Goal: Task Accomplishment & Management: Use online tool/utility

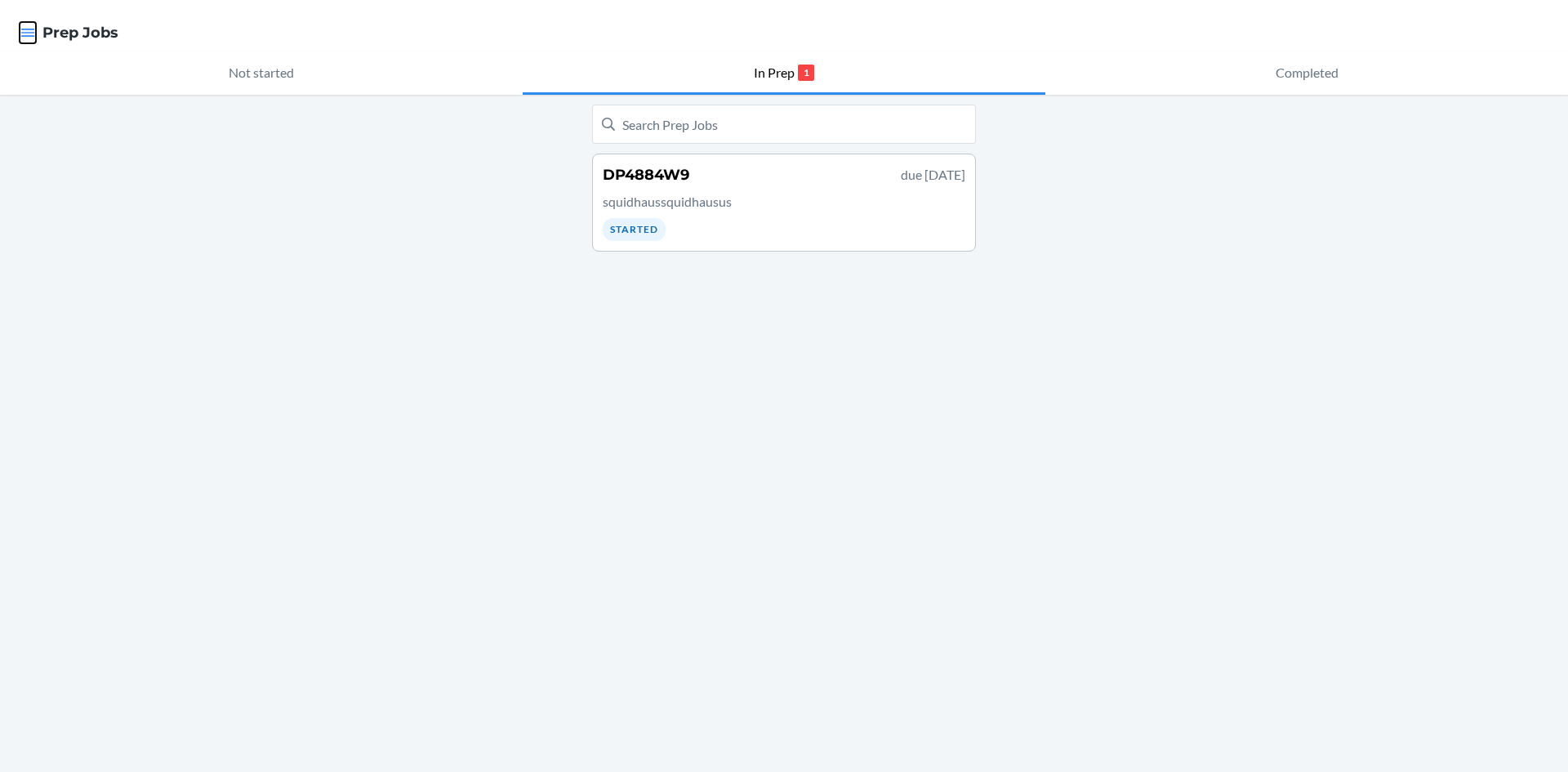
click at [23, 33] on icon "button" at bounding box center [28, 33] width 14 height 8
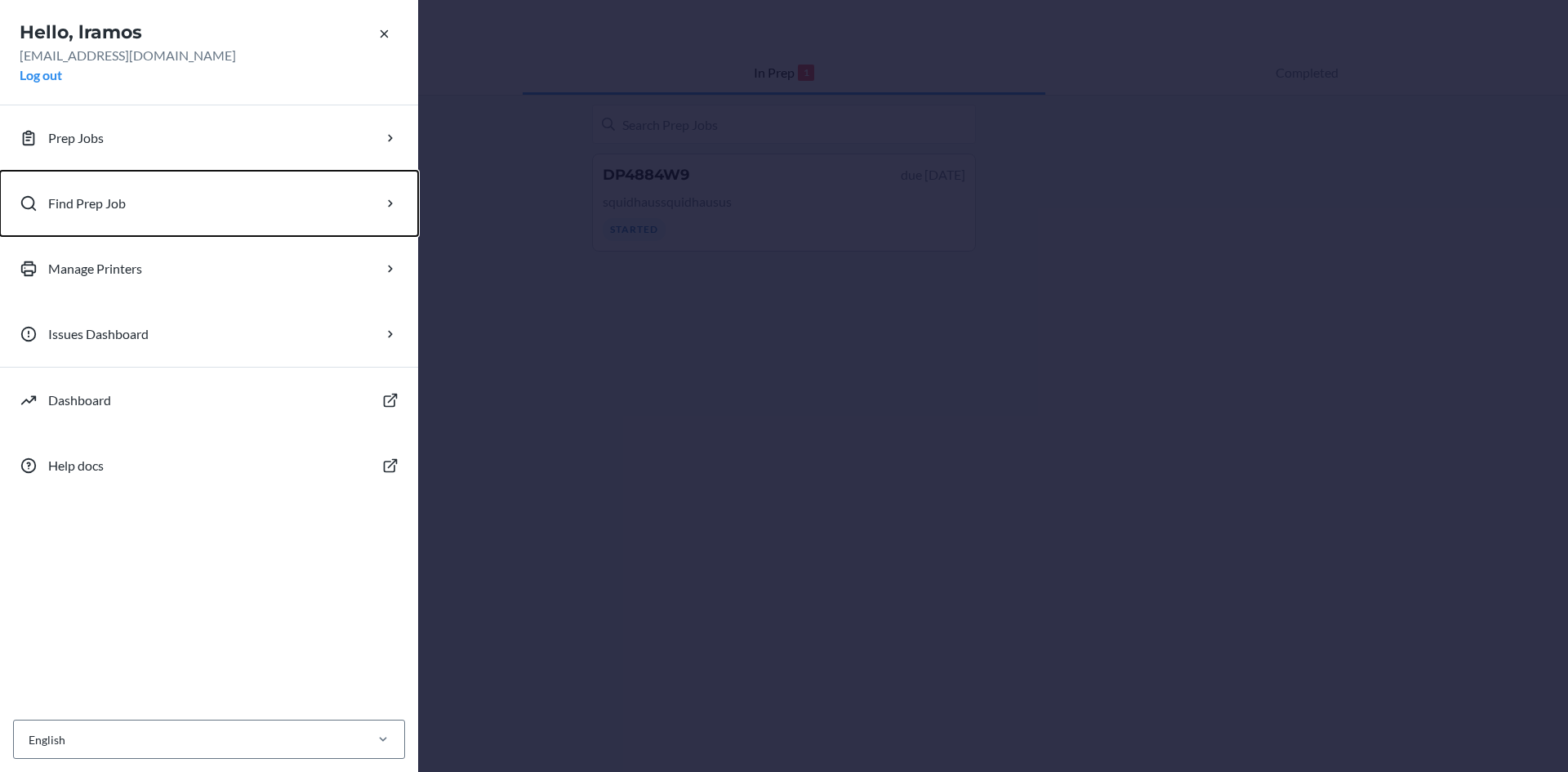
click at [129, 190] on button "Find Prep Job" at bounding box center [209, 203] width 418 height 65
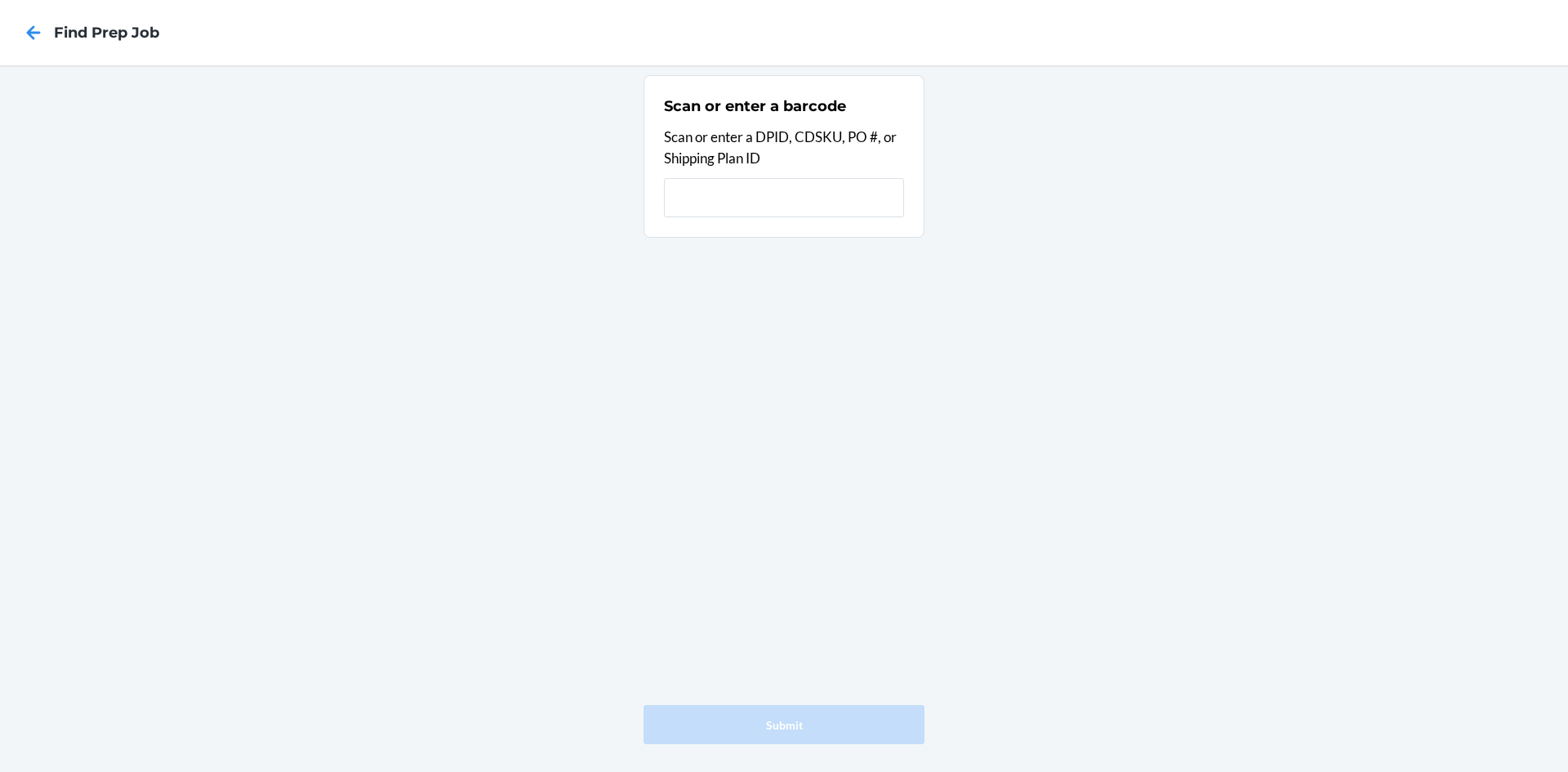
click at [709, 190] on input "text" at bounding box center [784, 198] width 240 height 39
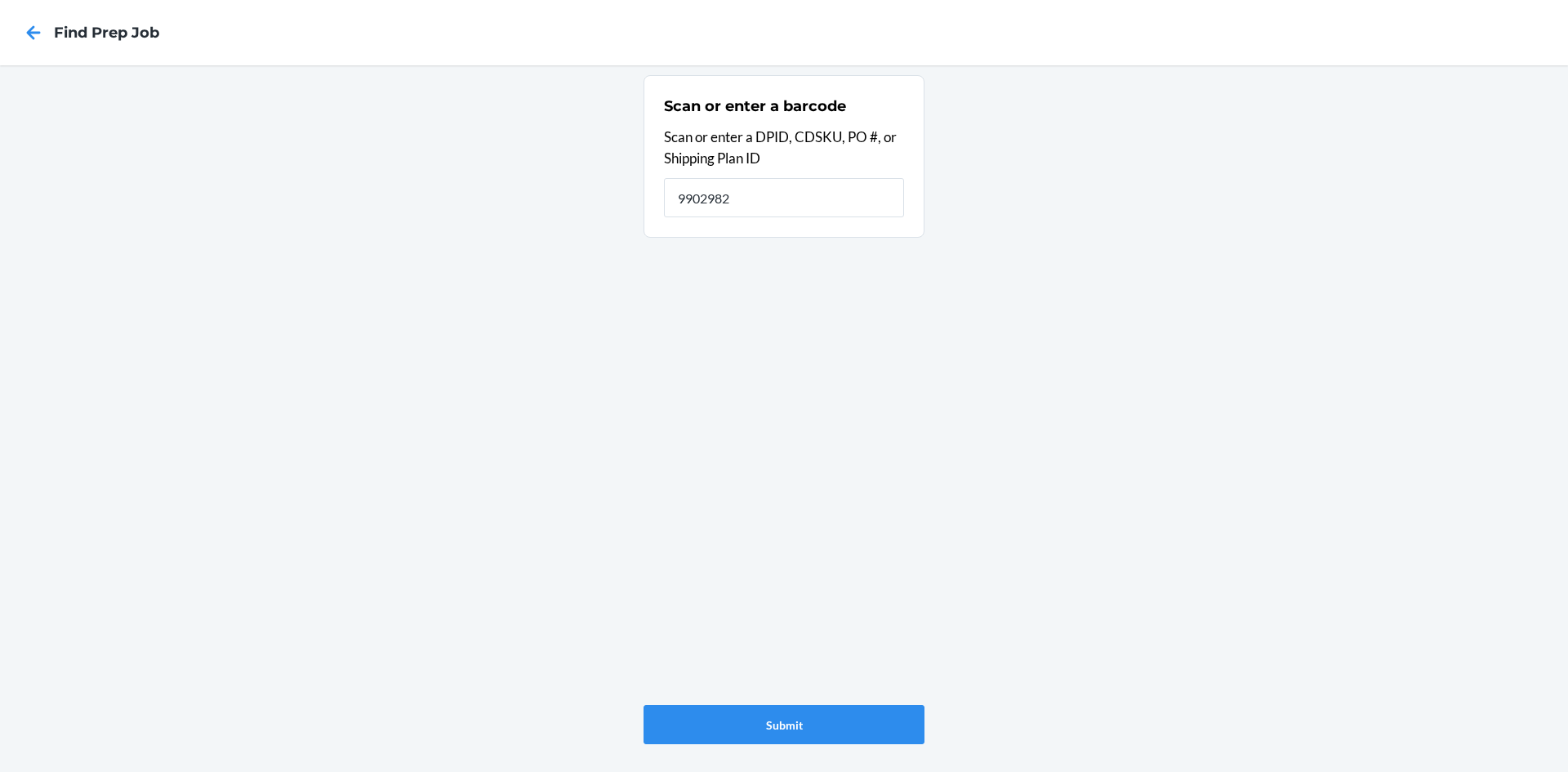
type input "9902982"
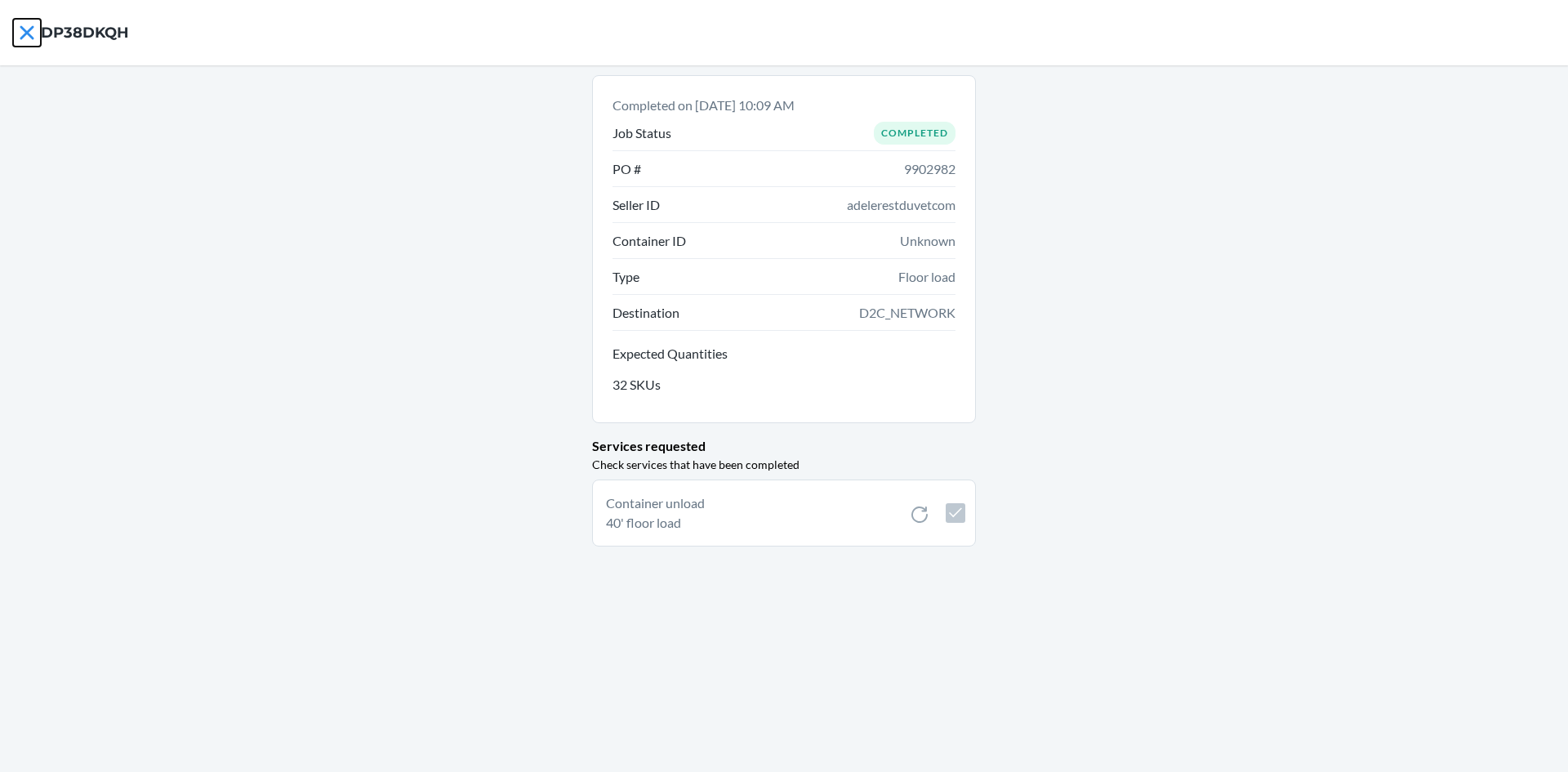
click at [20, 31] on icon at bounding box center [27, 33] width 28 height 28
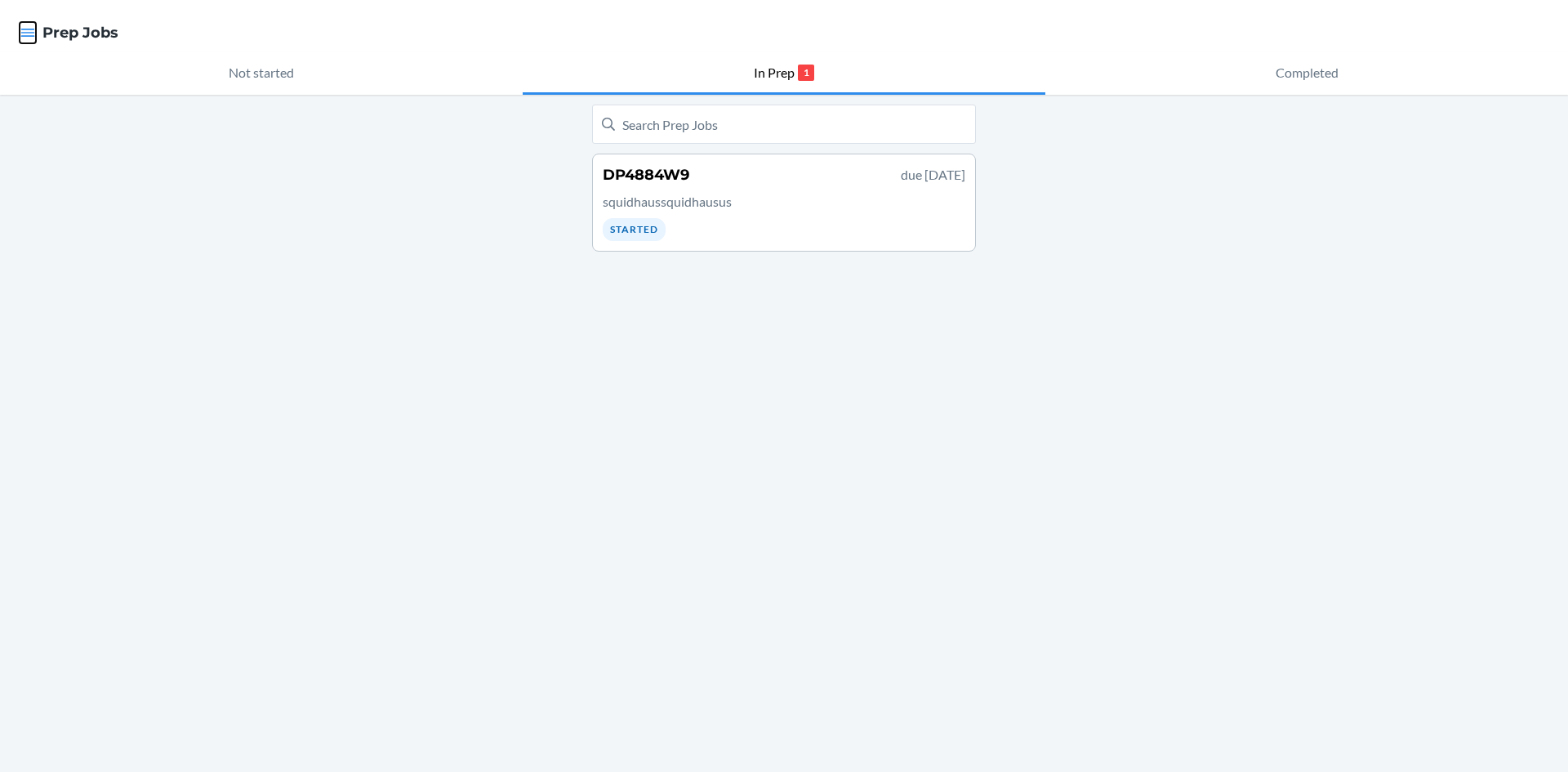
click at [23, 32] on icon "button" at bounding box center [28, 33] width 17 height 17
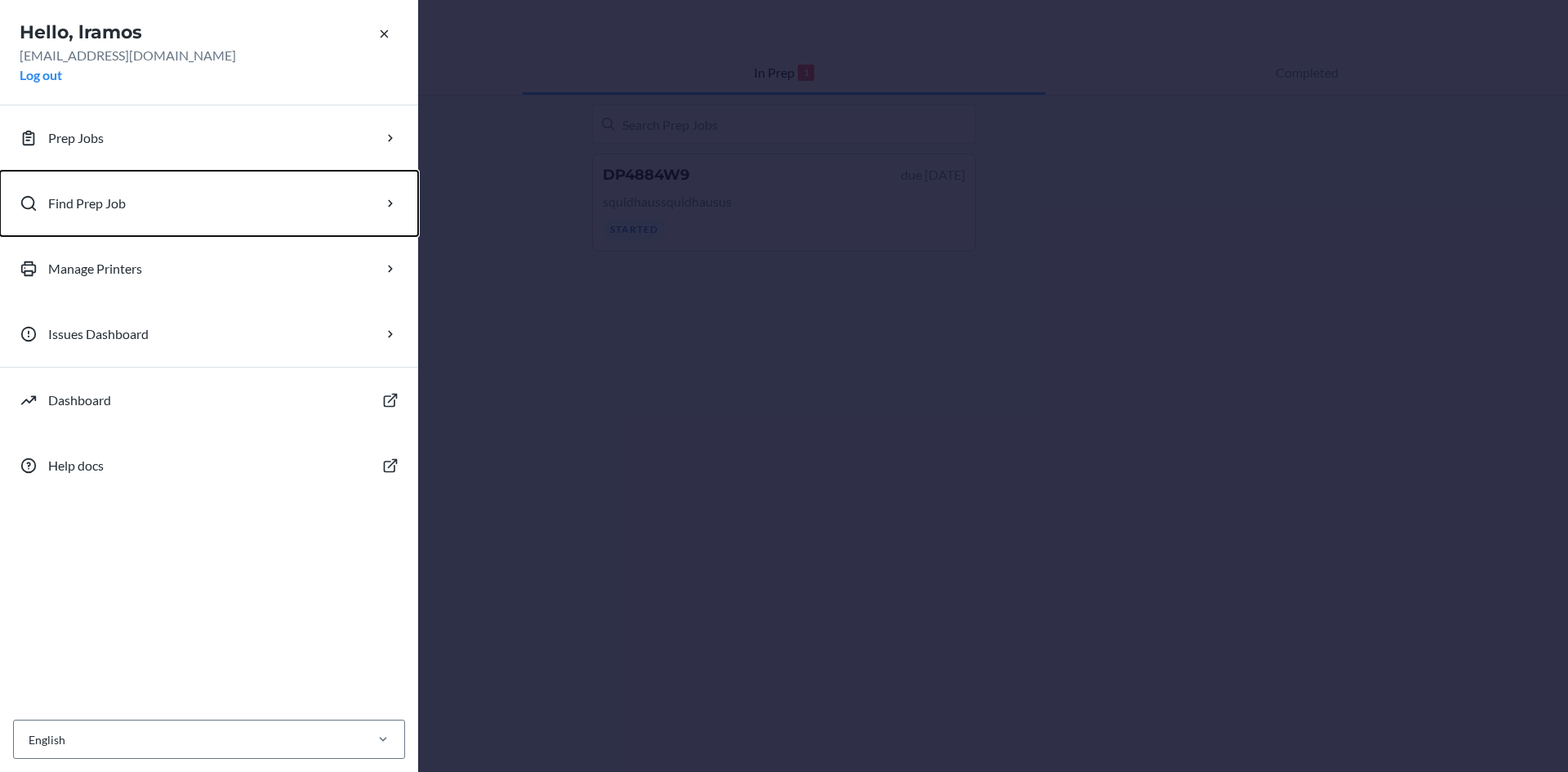
click at [143, 201] on button "Find Prep Job" at bounding box center [209, 203] width 418 height 65
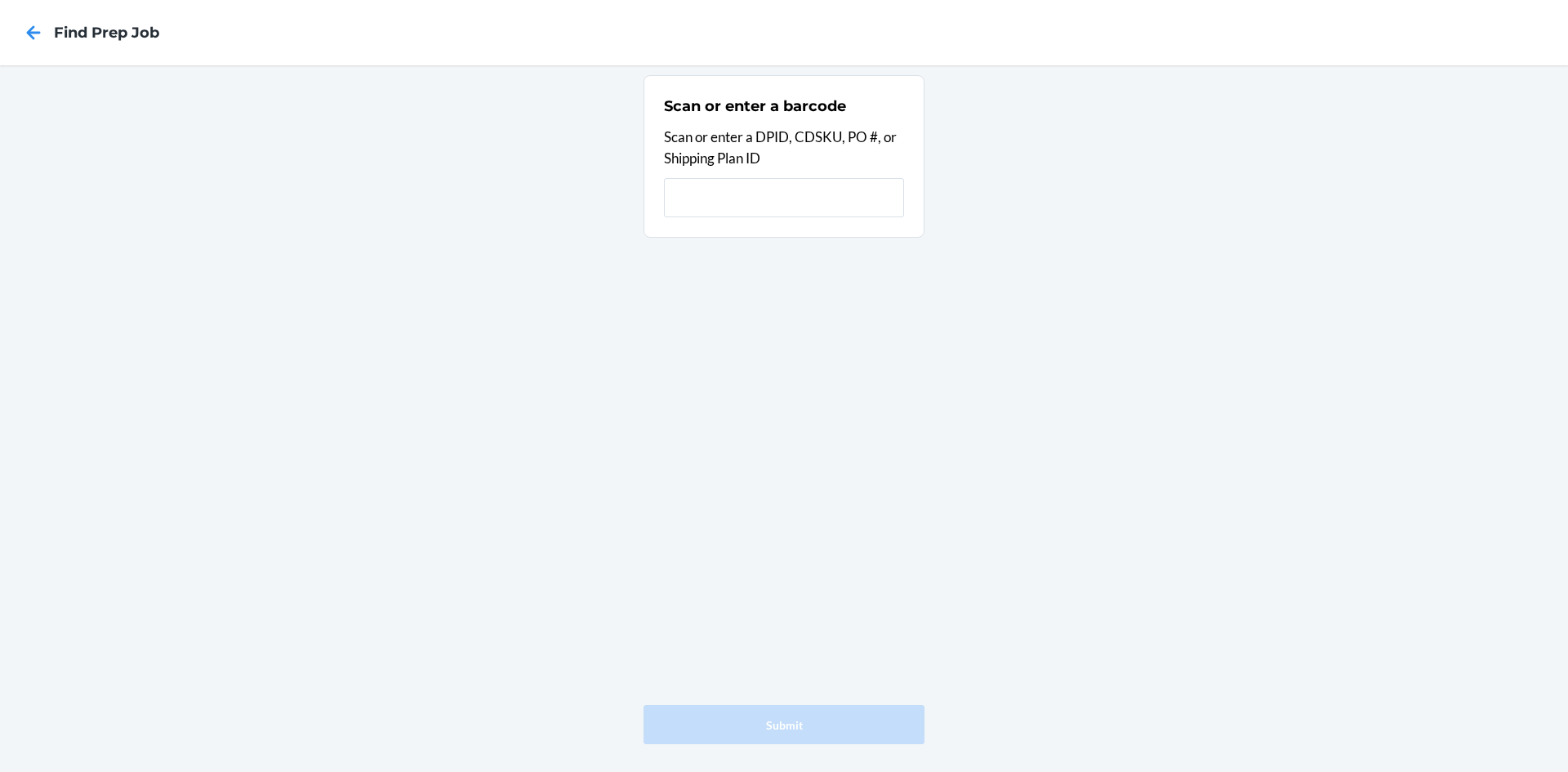
click at [792, 201] on input "text" at bounding box center [784, 198] width 240 height 39
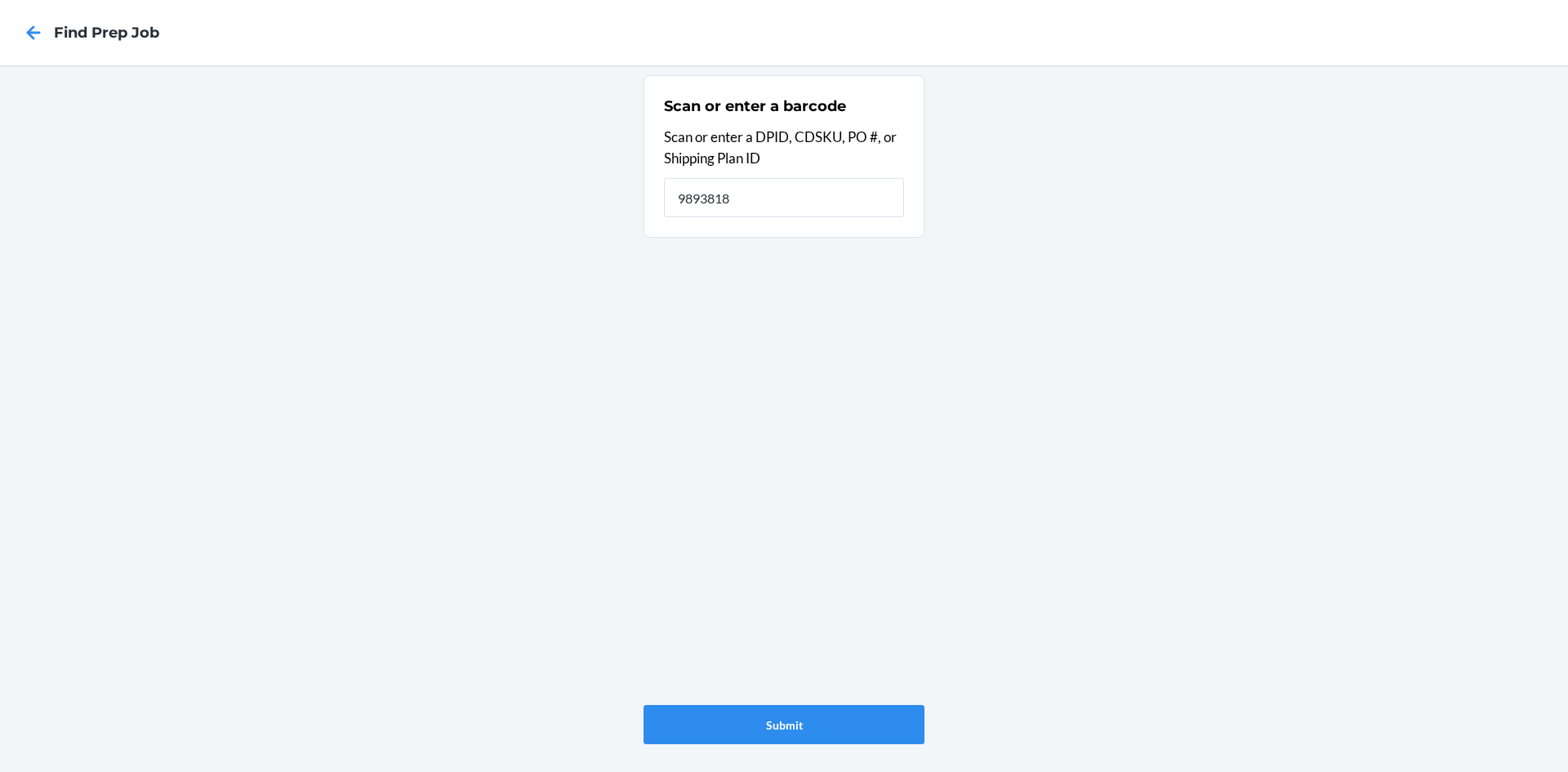
type input "9893818"
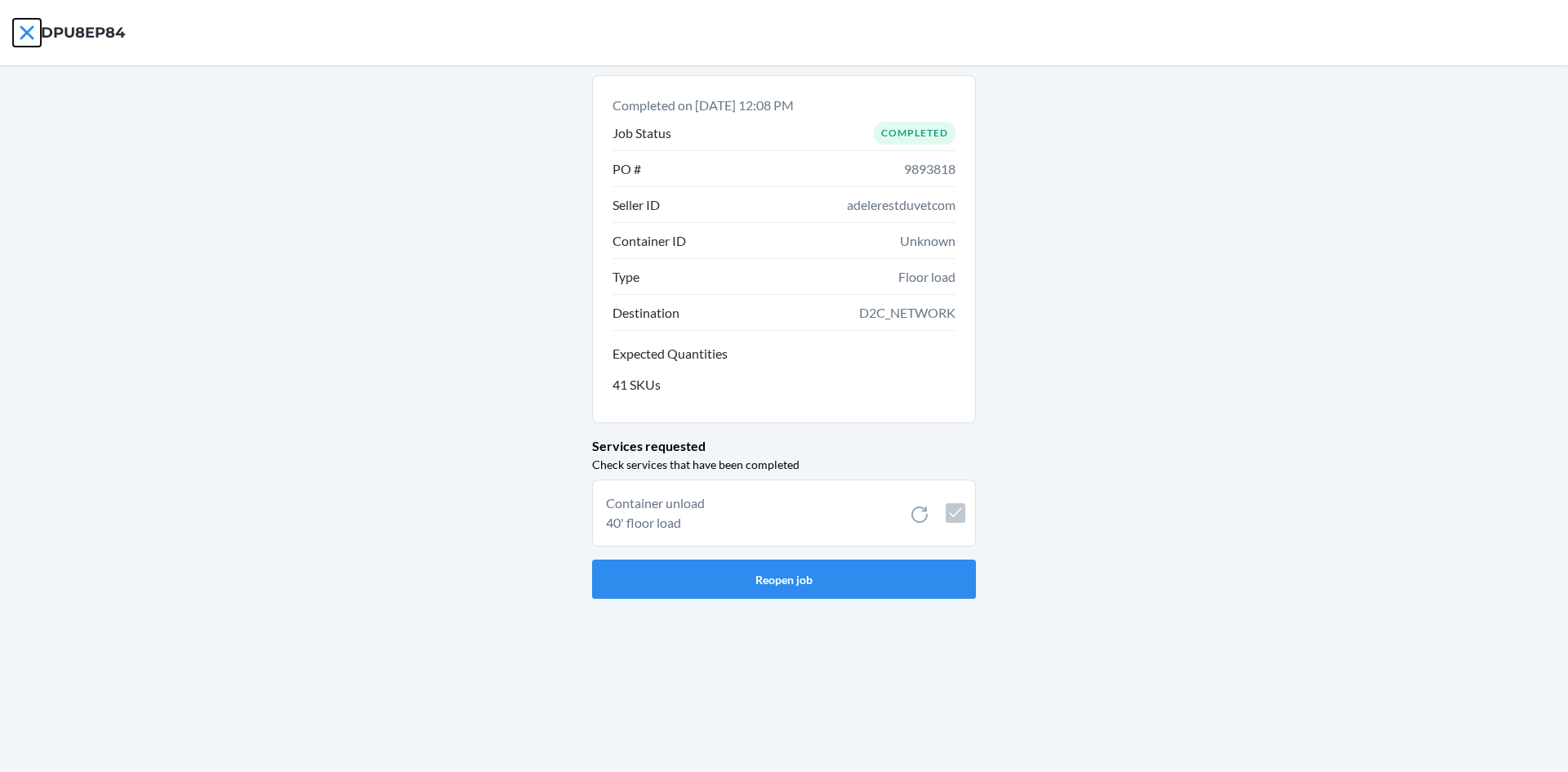
click at [20, 32] on icon at bounding box center [27, 33] width 28 height 28
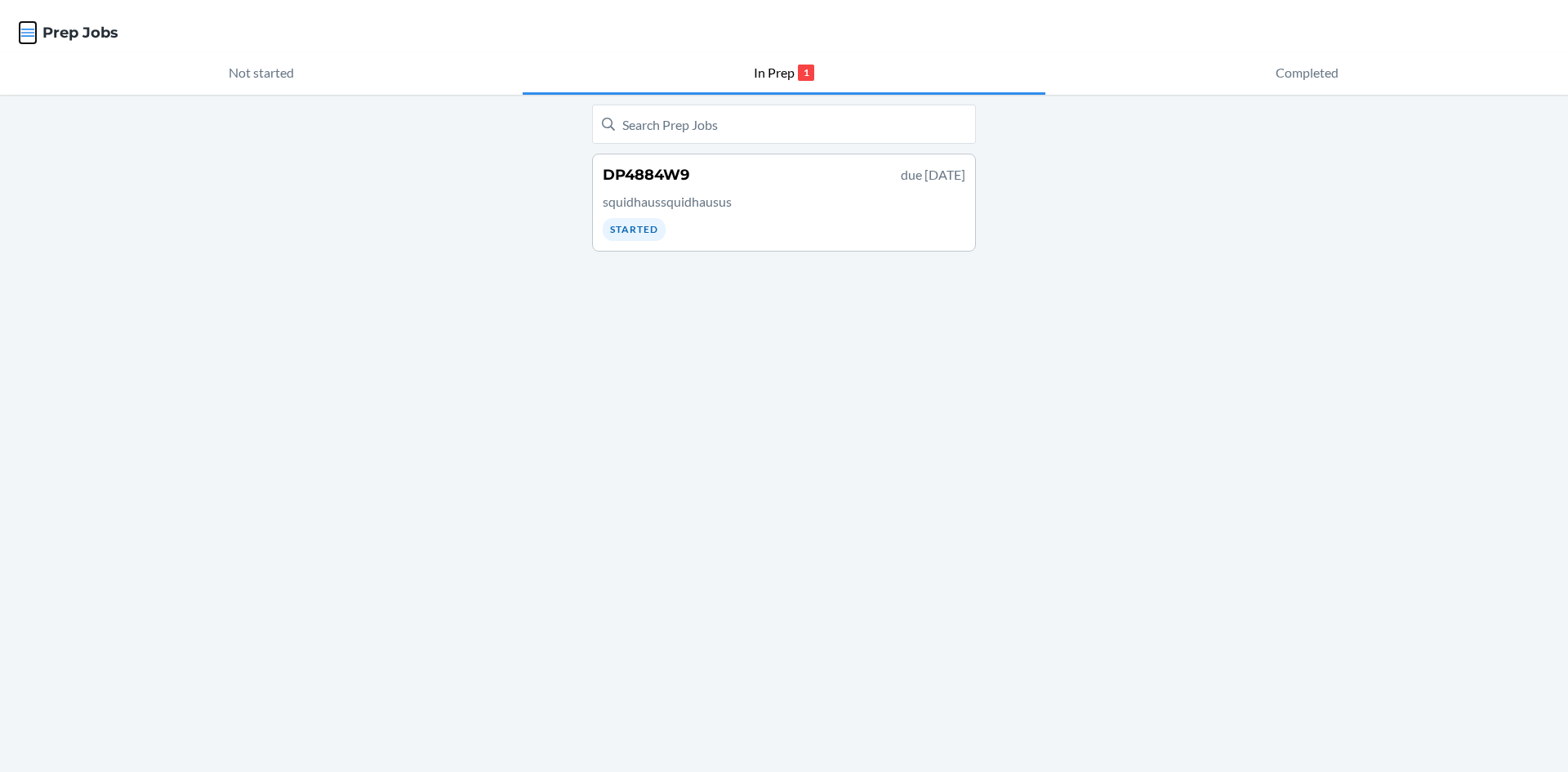
click at [31, 33] on icon "button" at bounding box center [28, 33] width 14 height 8
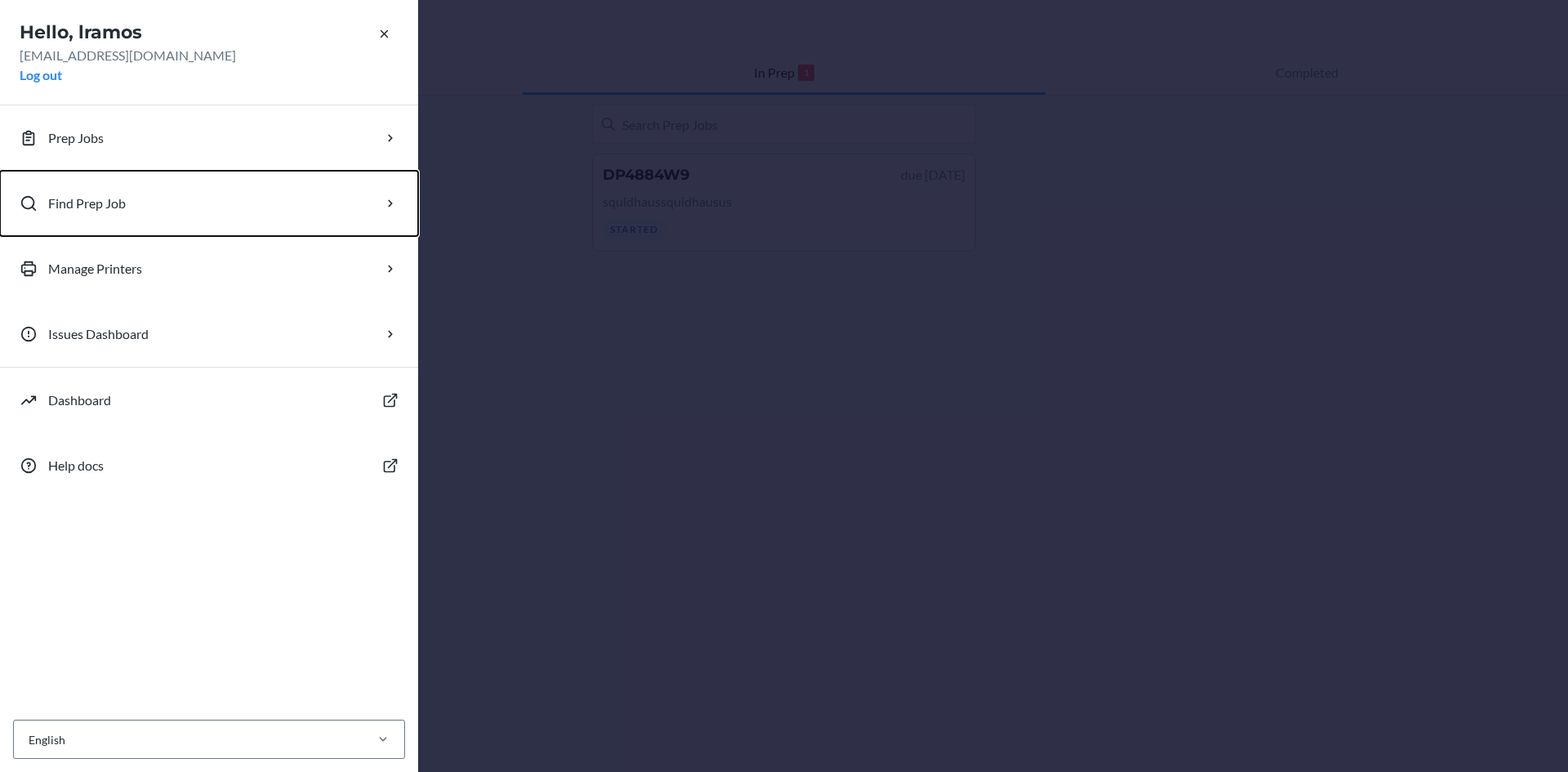
click at [150, 198] on button "Find Prep Job" at bounding box center [209, 203] width 418 height 65
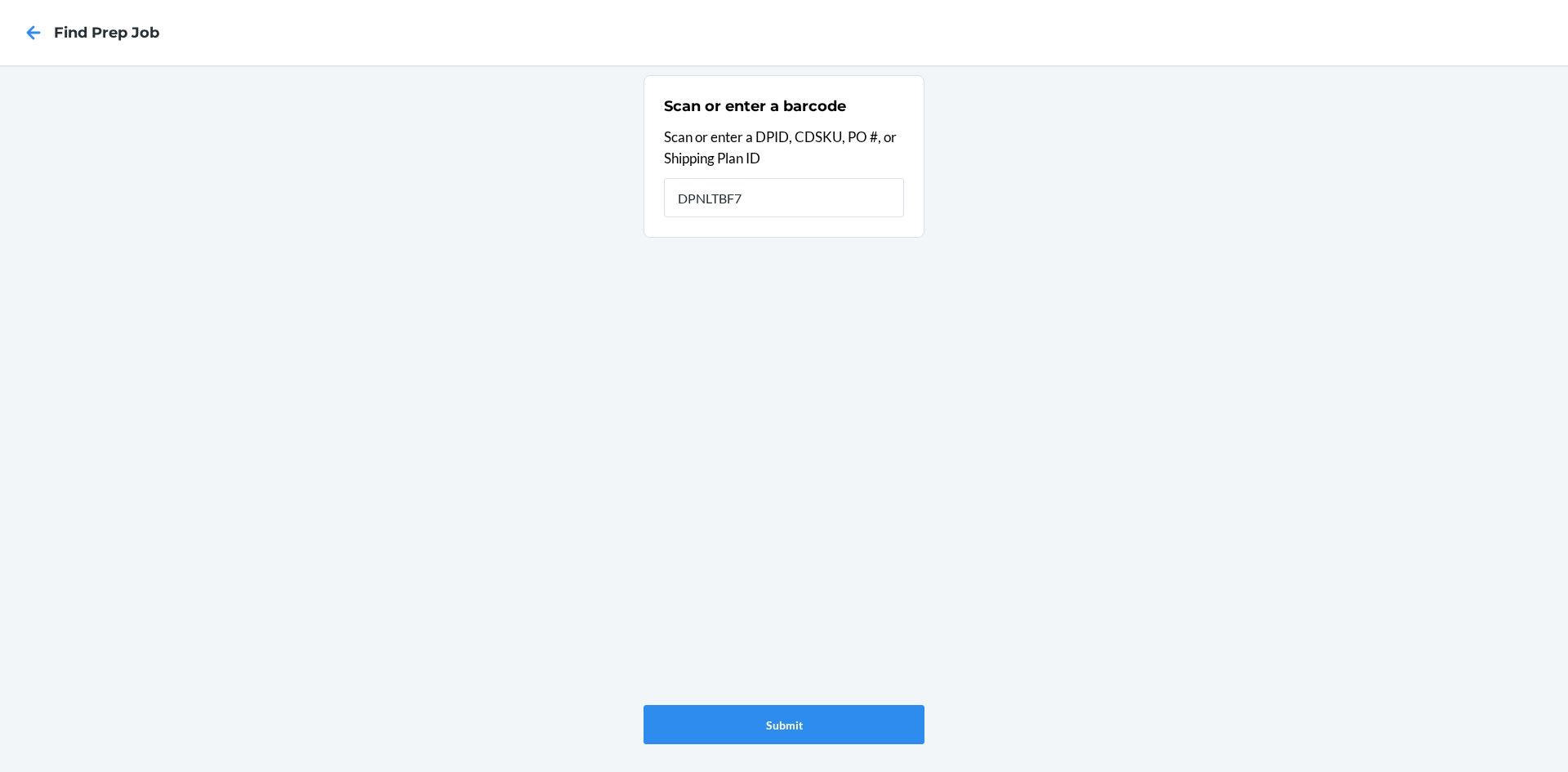
type input "DPNLTBF7"
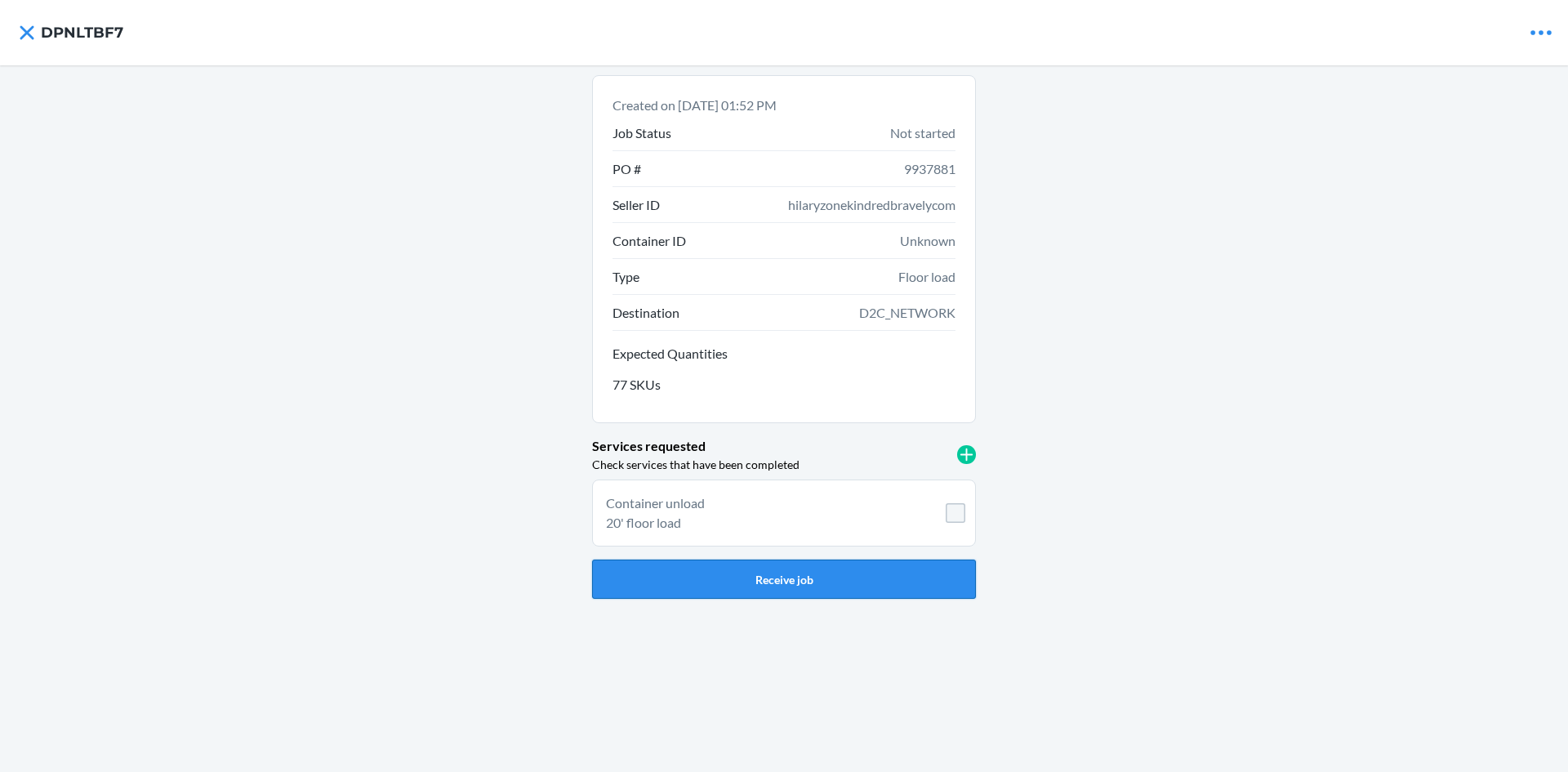
click at [829, 574] on button "Receive job" at bounding box center [784, 579] width 383 height 39
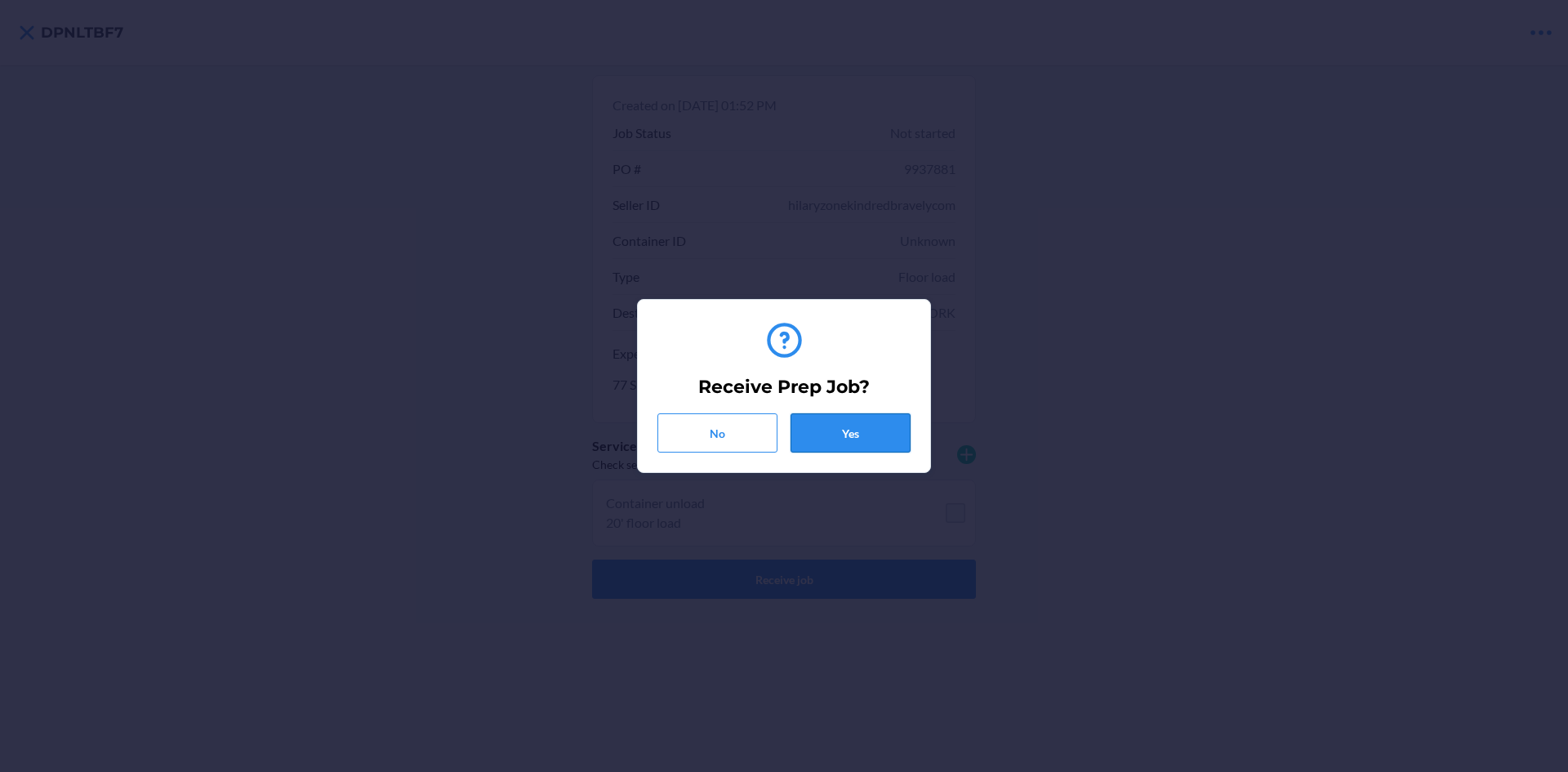
click at [840, 424] on button "Yes" at bounding box center [850, 433] width 120 height 39
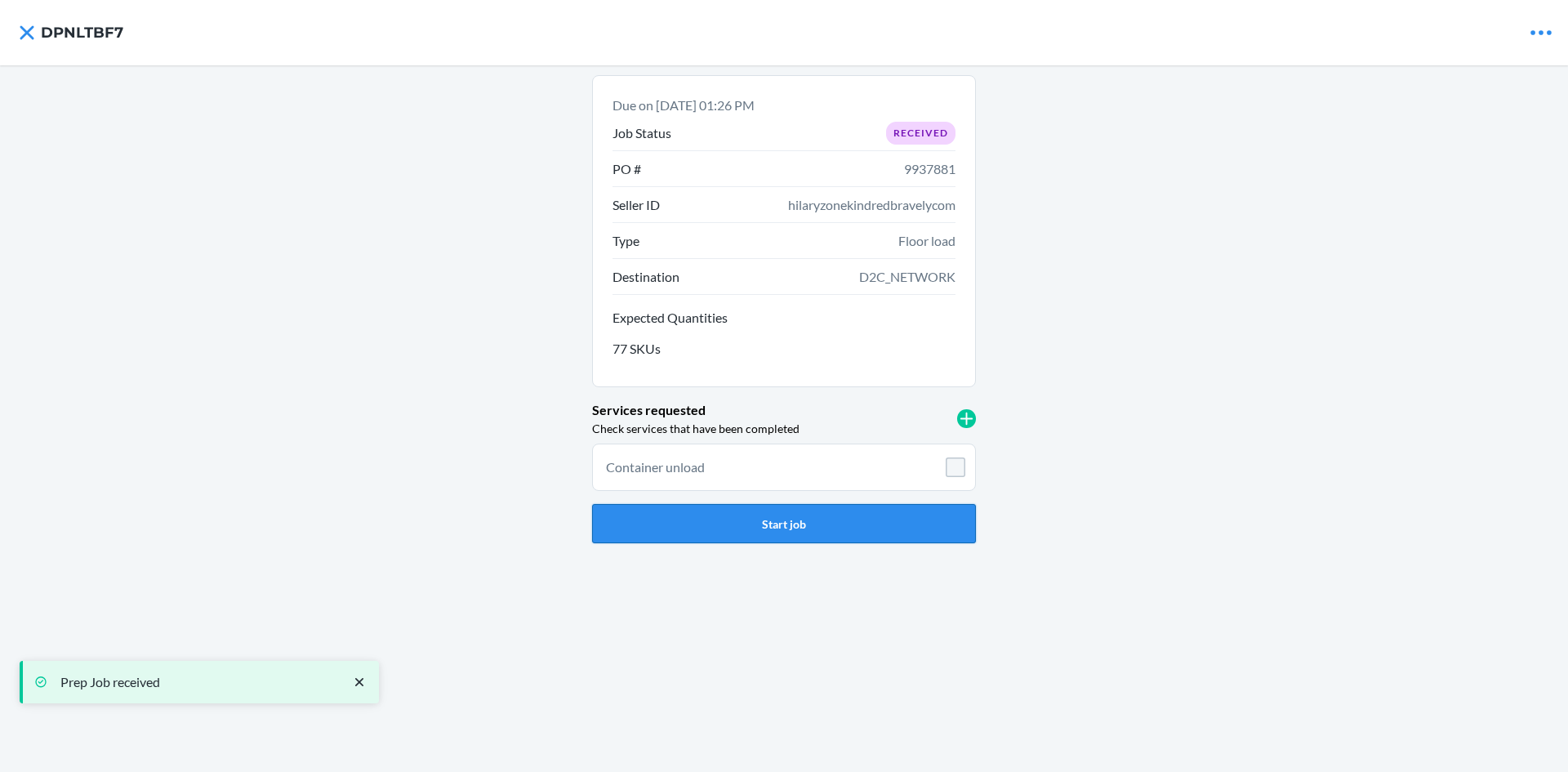
click at [861, 526] on button "Start job" at bounding box center [784, 523] width 383 height 39
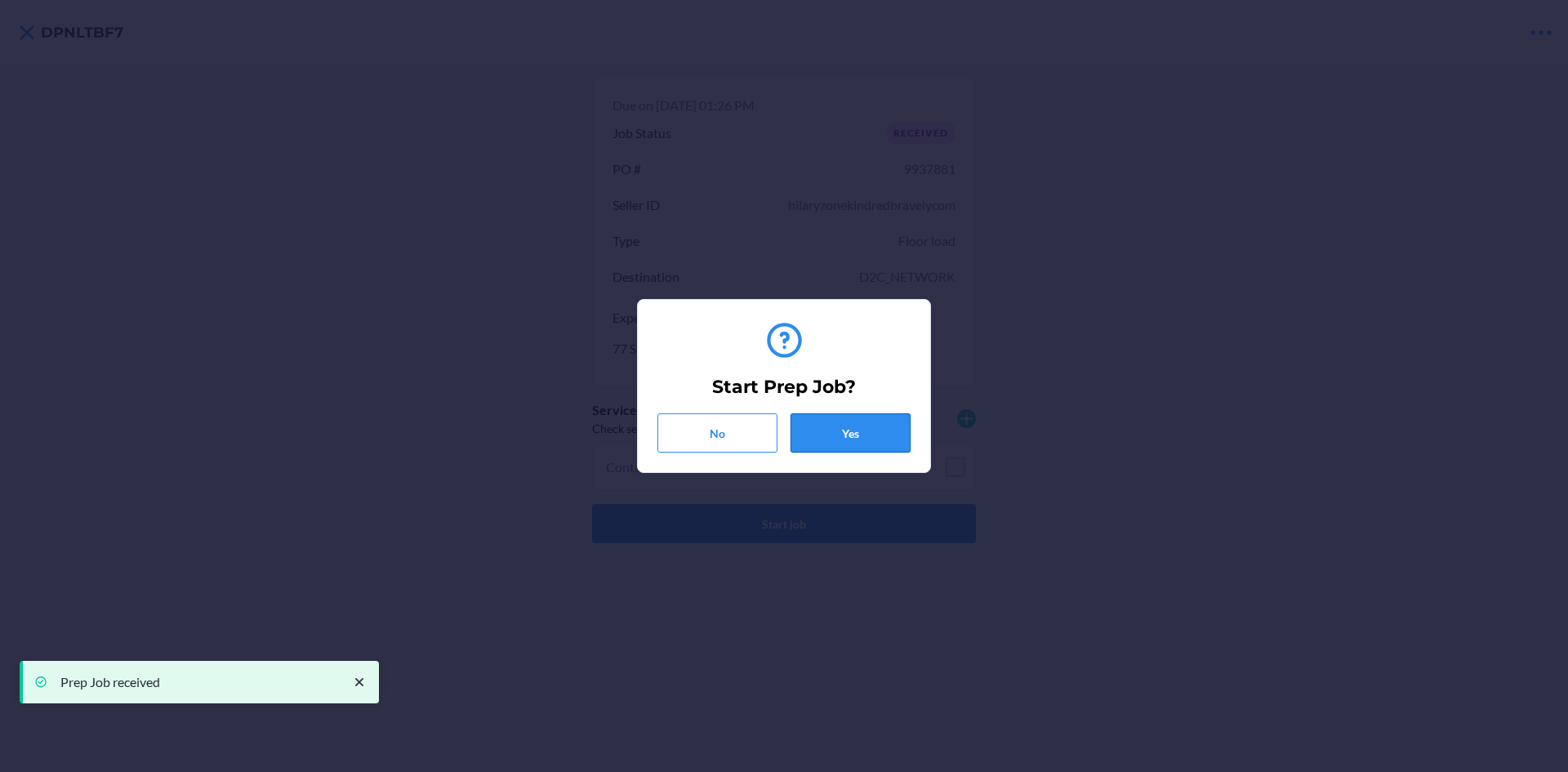
click at [869, 429] on button "Yes" at bounding box center [850, 433] width 120 height 39
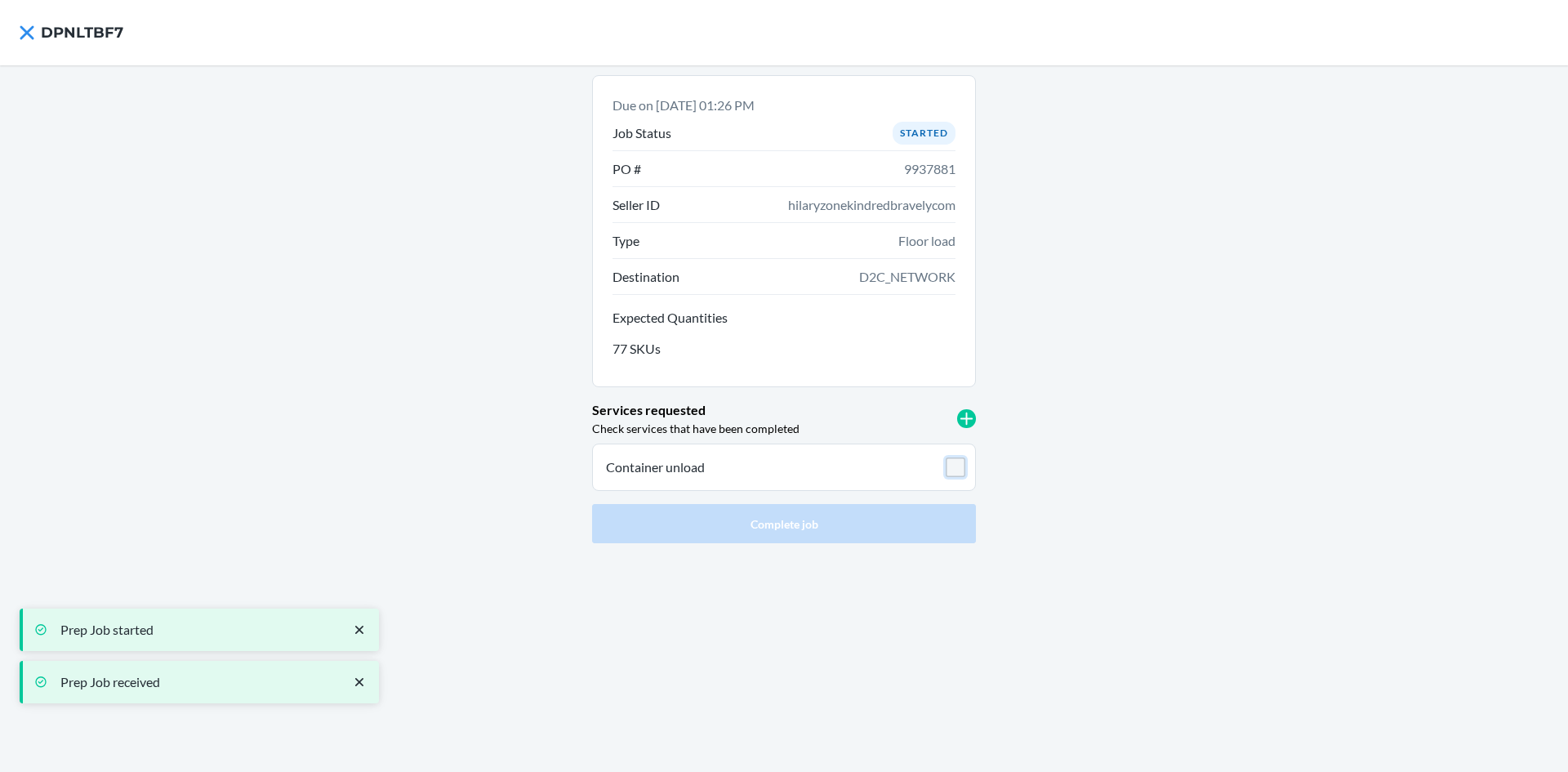
click at [951, 474] on input "checkbox" at bounding box center [956, 468] width 20 height 20
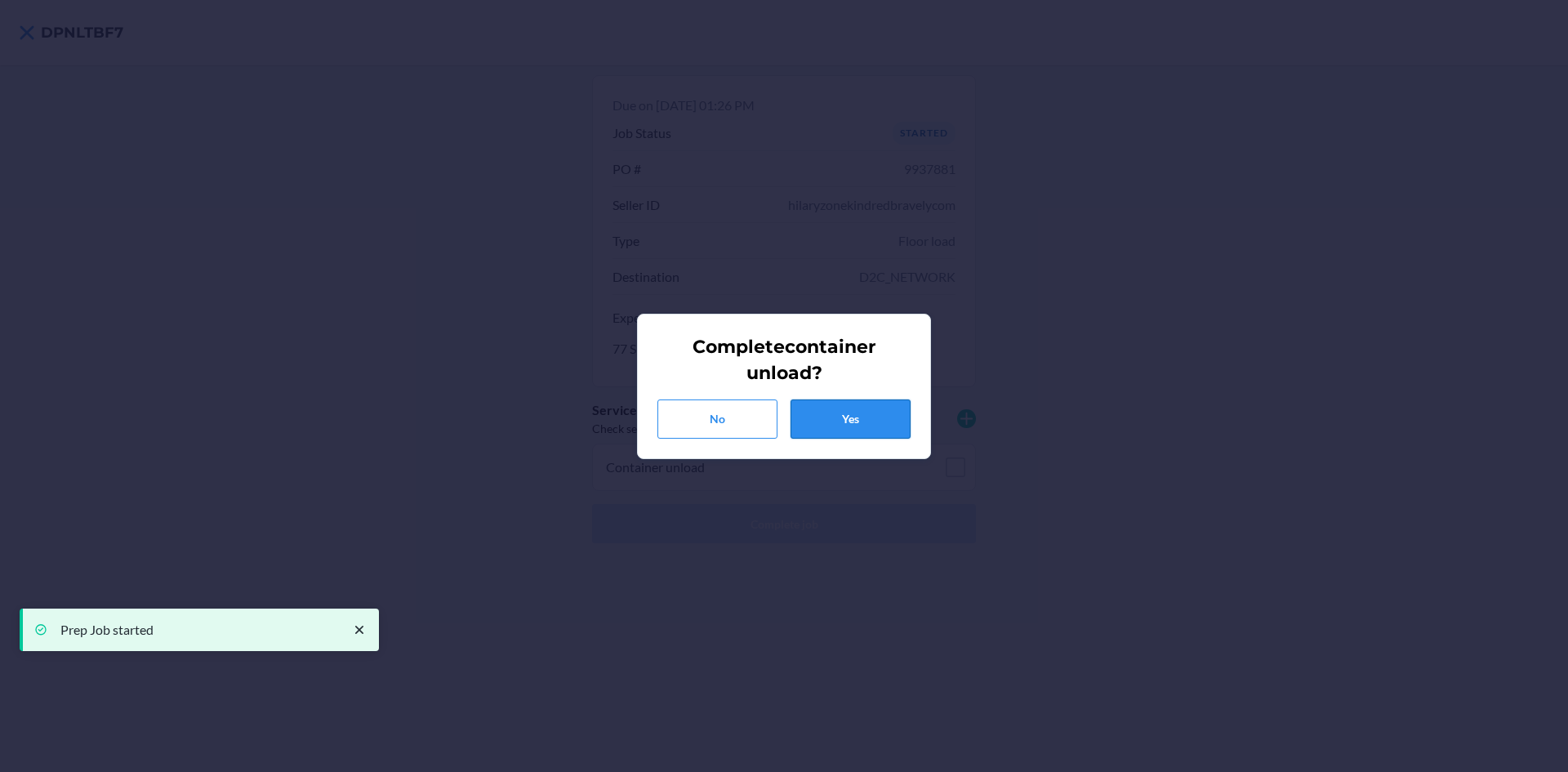
click at [891, 419] on button "Yes" at bounding box center [850, 419] width 120 height 39
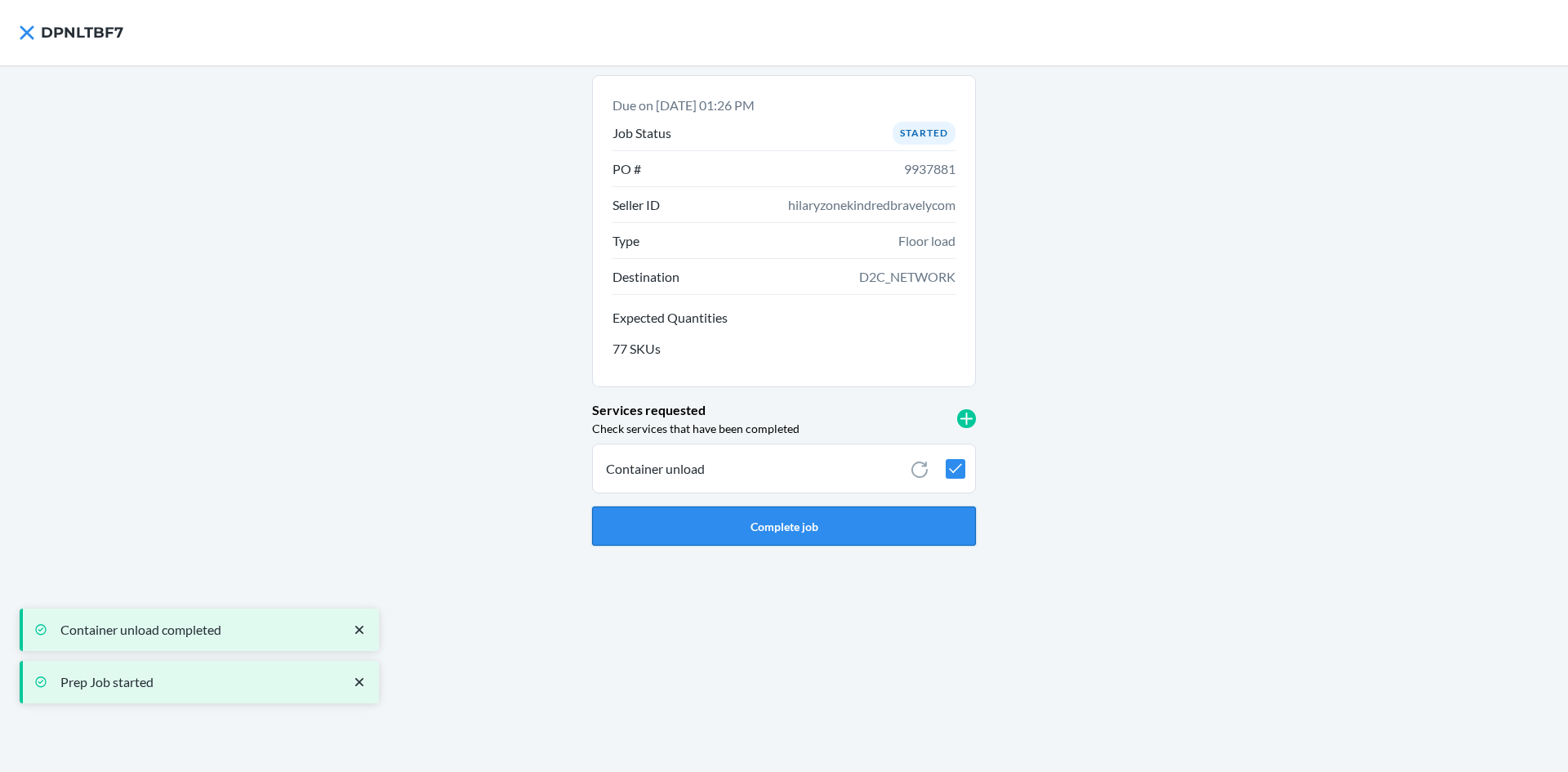
click at [867, 528] on button "Complete job" at bounding box center [784, 525] width 383 height 39
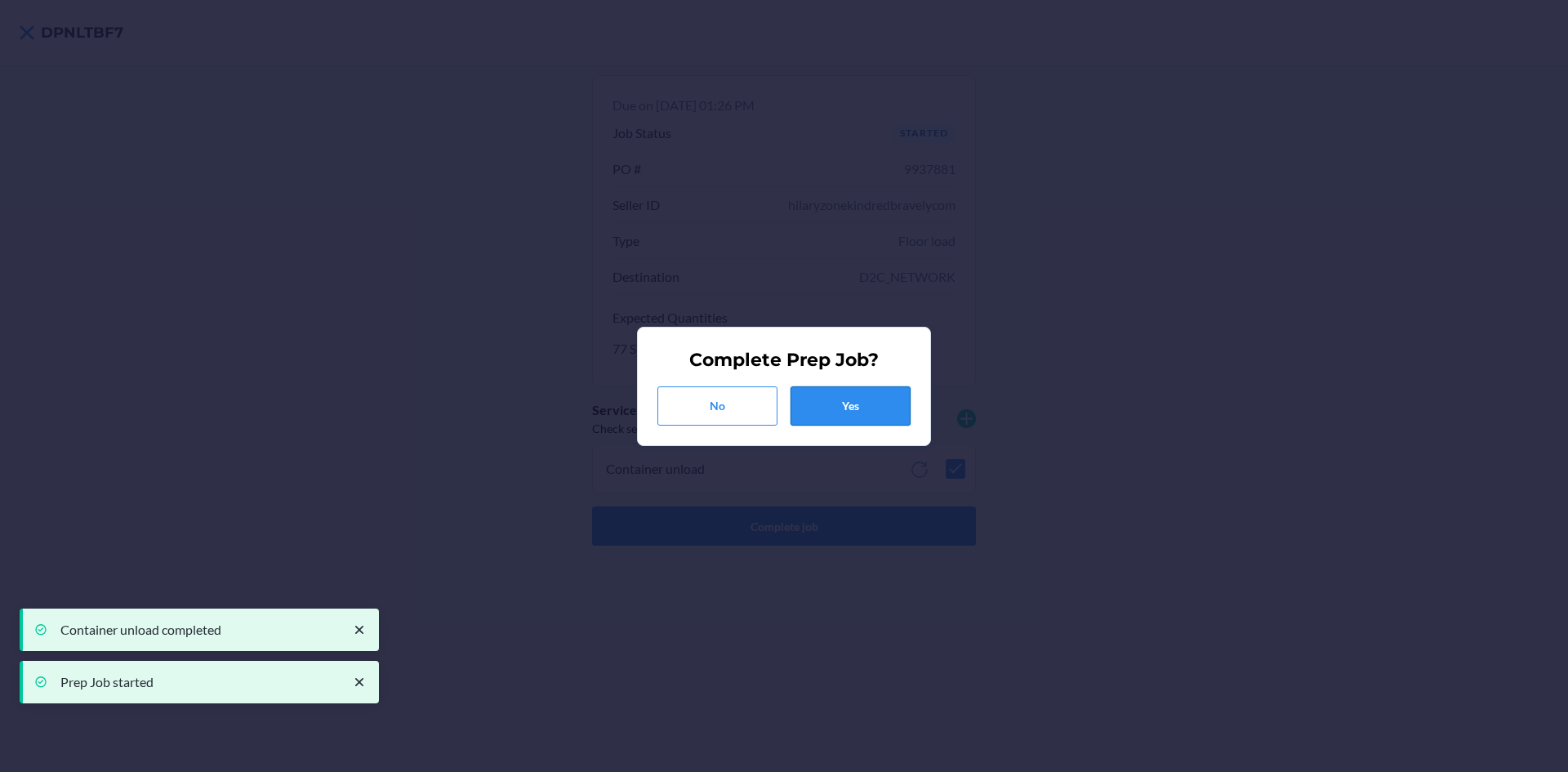
click at [851, 407] on button "Yes" at bounding box center [850, 405] width 120 height 39
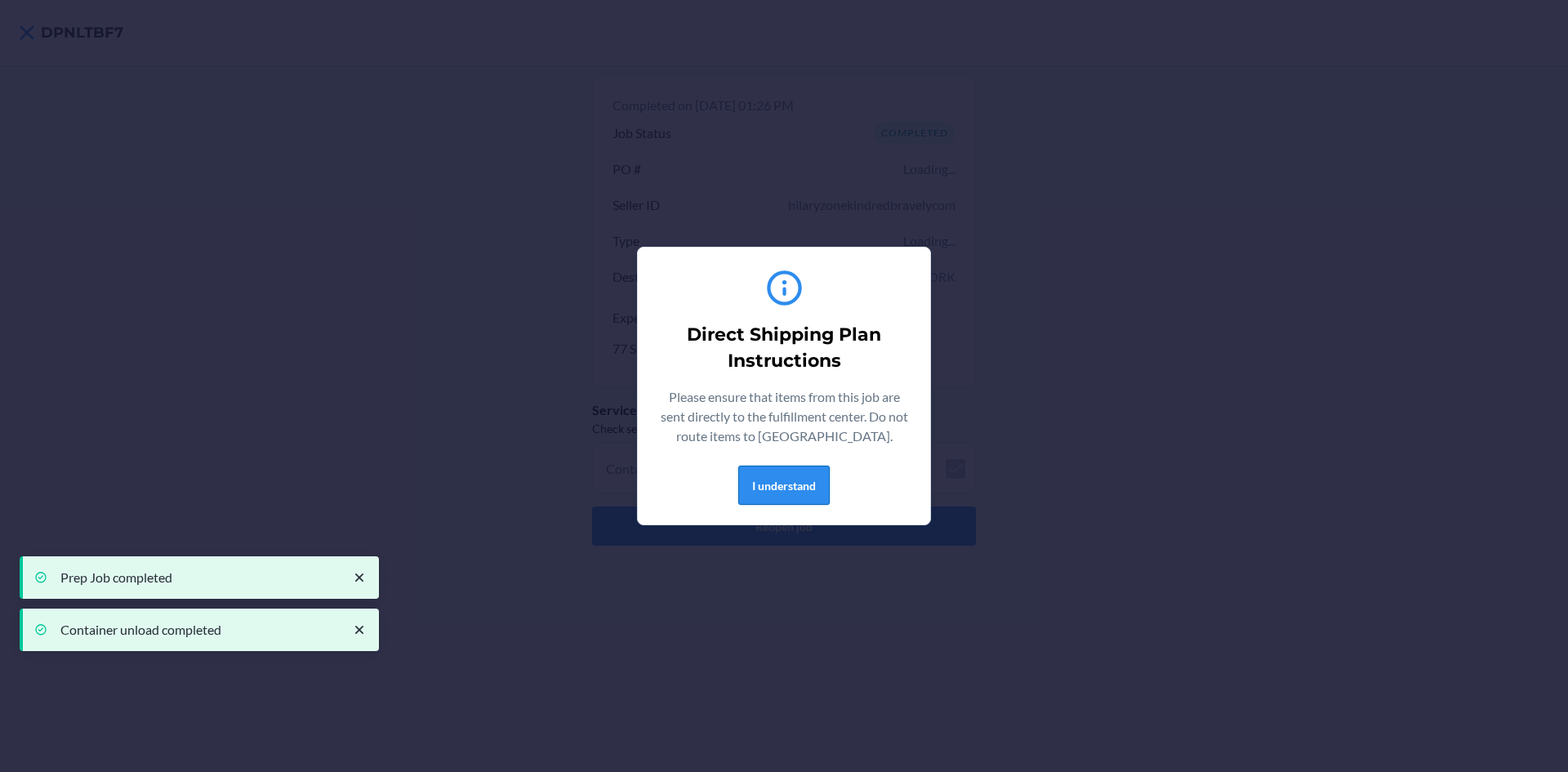
click at [784, 487] on button "I understand" at bounding box center [784, 484] width 92 height 39
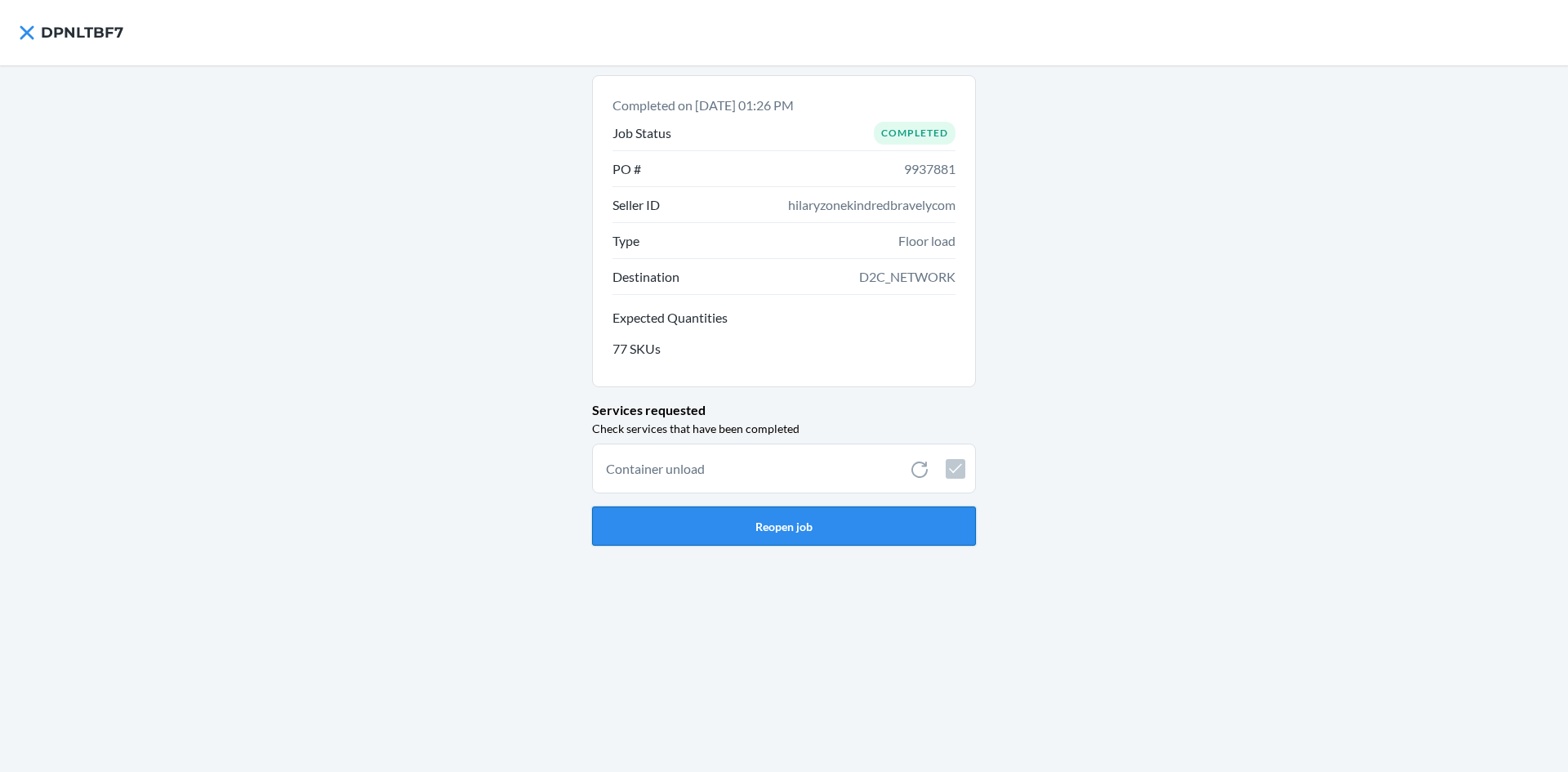
click at [805, 532] on button "Reopen job" at bounding box center [784, 525] width 383 height 39
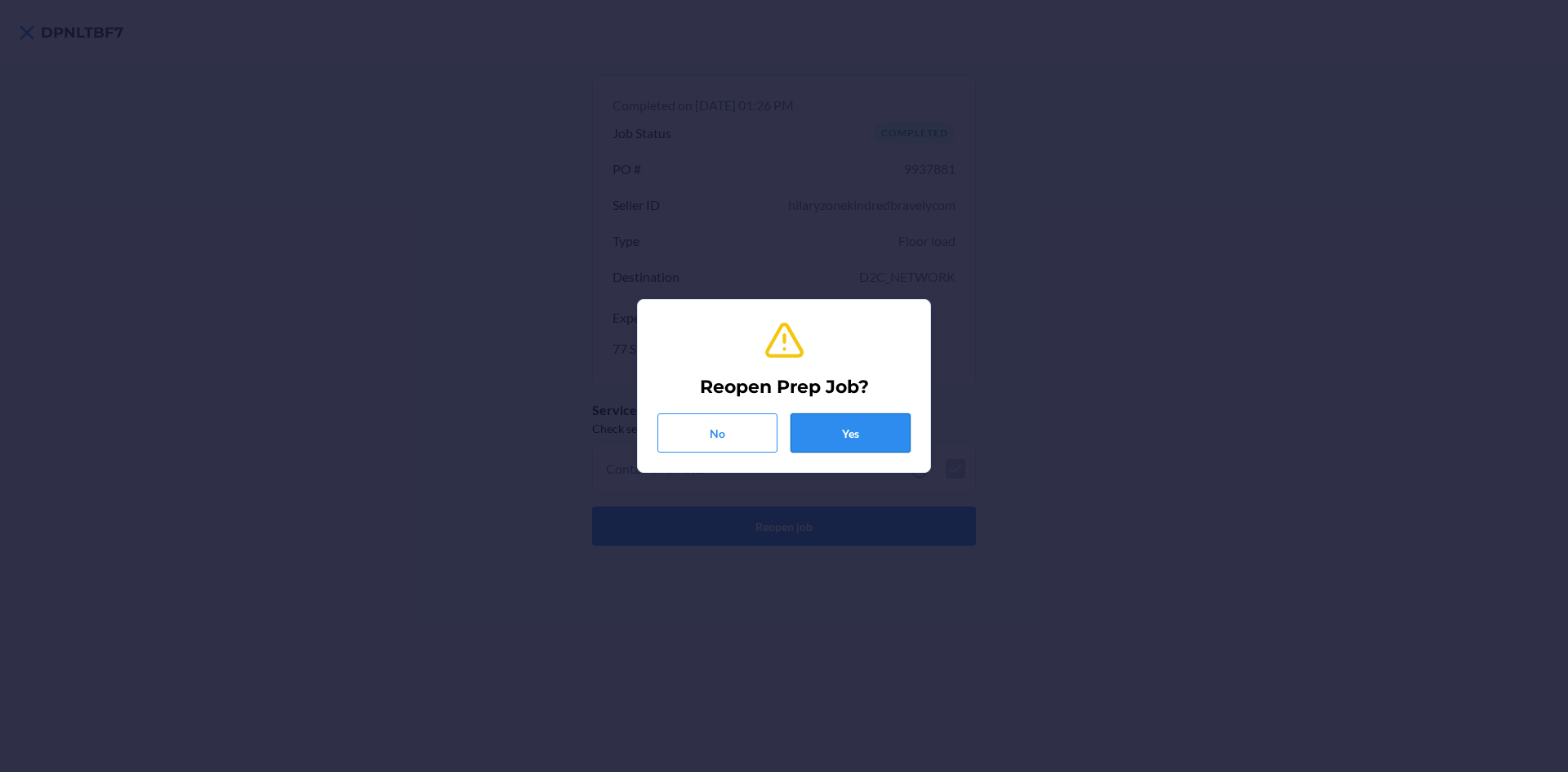
click at [841, 436] on button "Yes" at bounding box center [850, 433] width 120 height 39
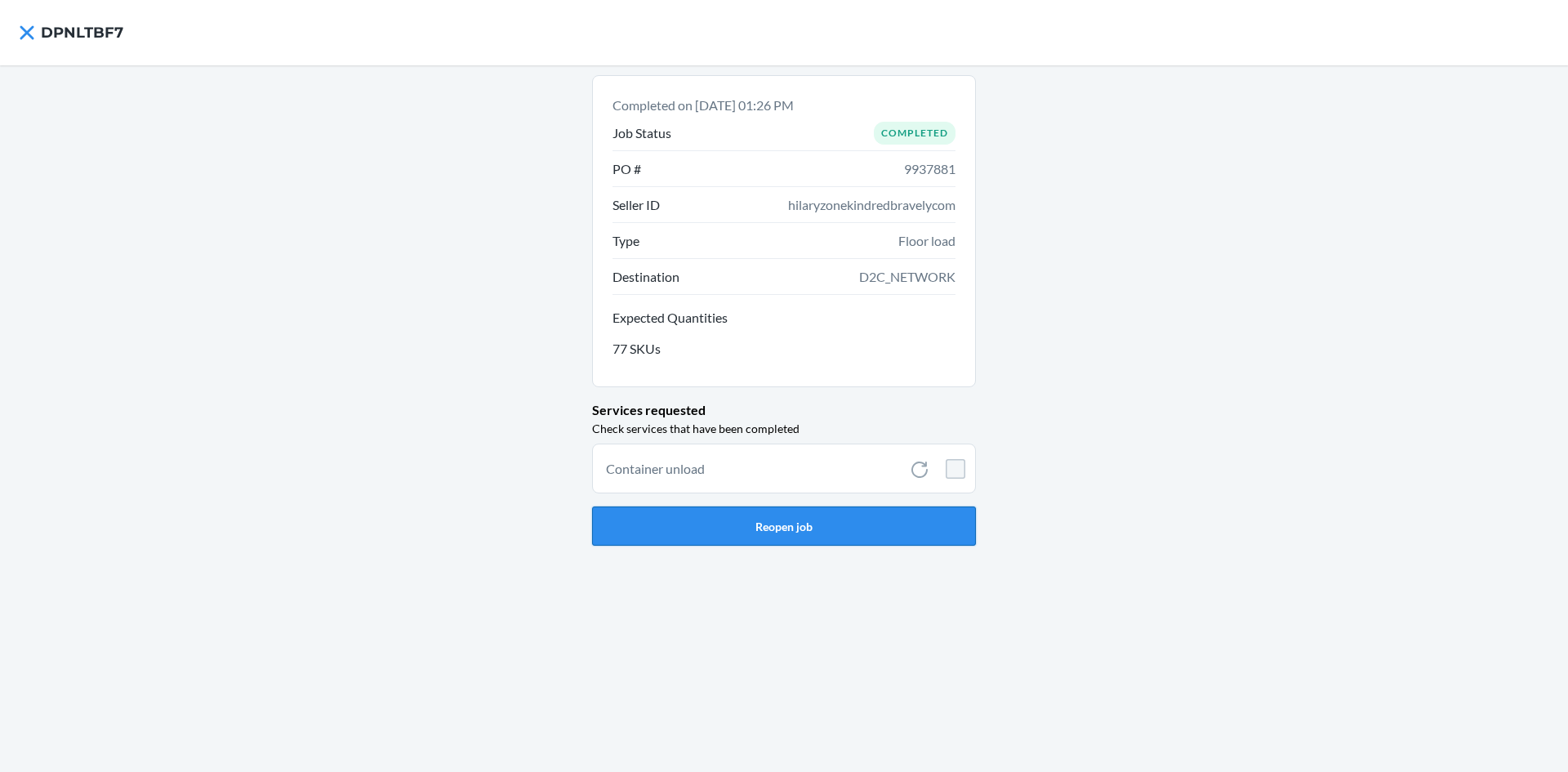
checkbox input "false"
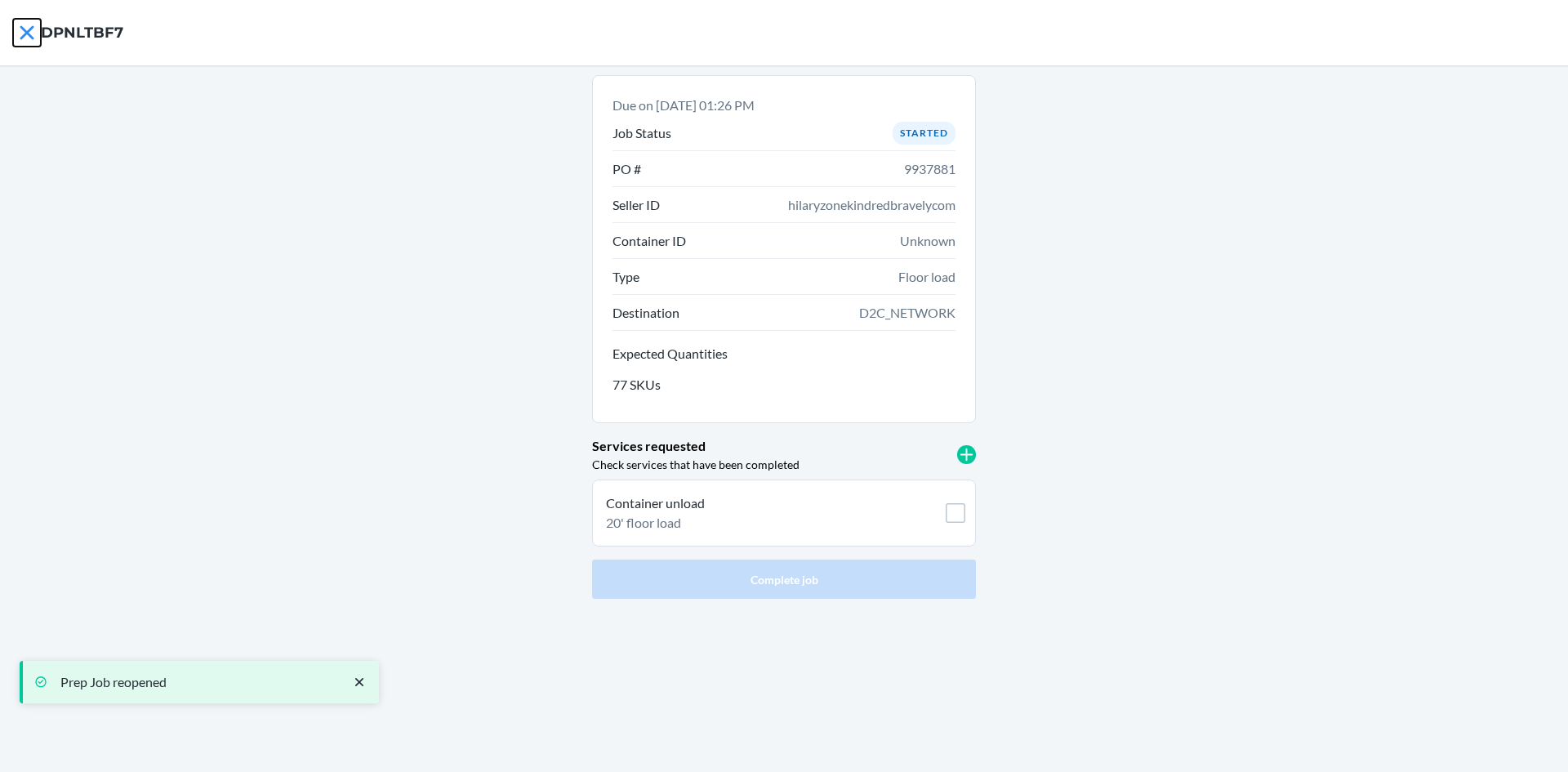
click at [33, 33] on icon at bounding box center [27, 33] width 28 height 28
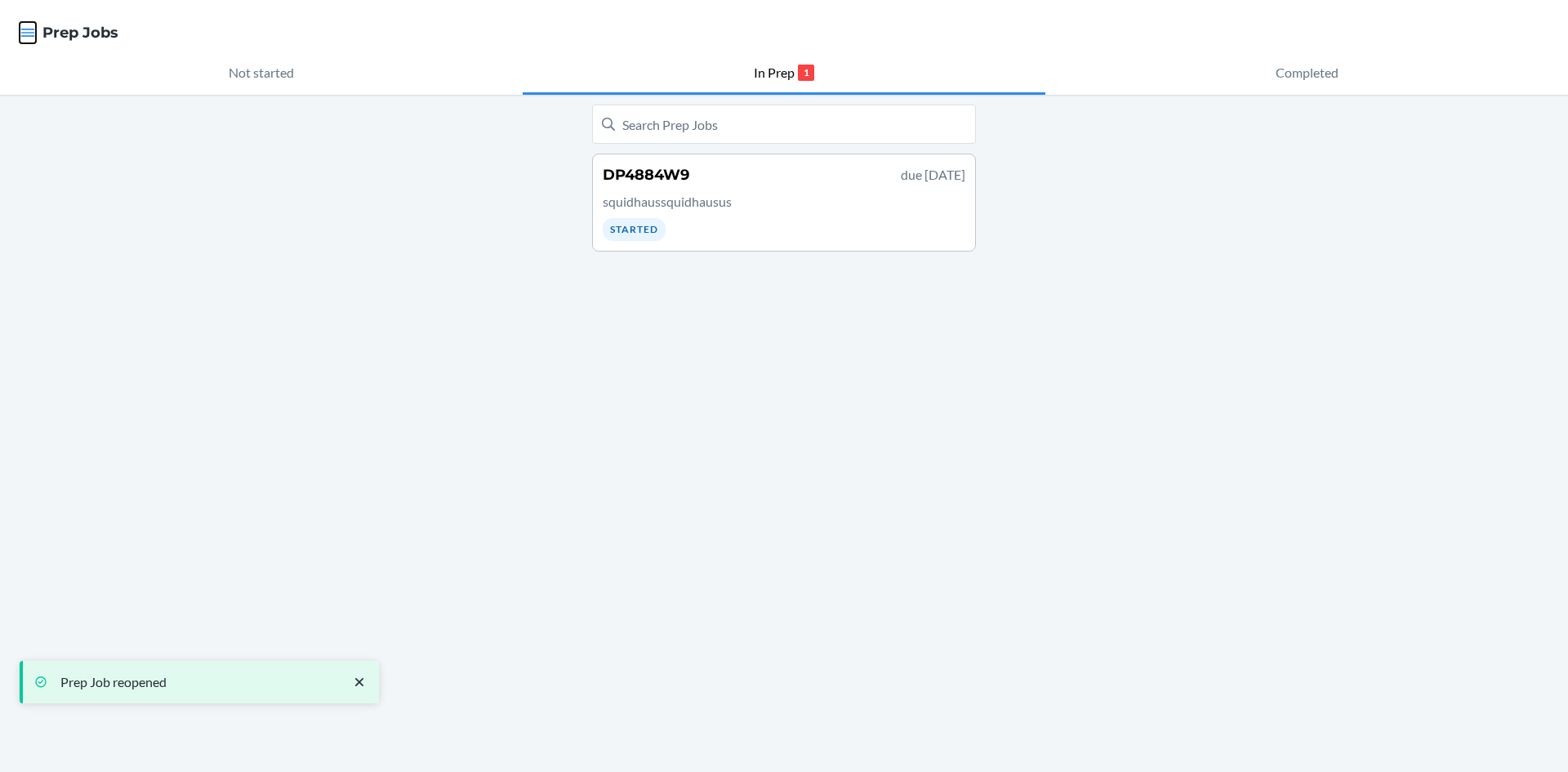
click at [25, 35] on icon "button" at bounding box center [28, 33] width 17 height 17
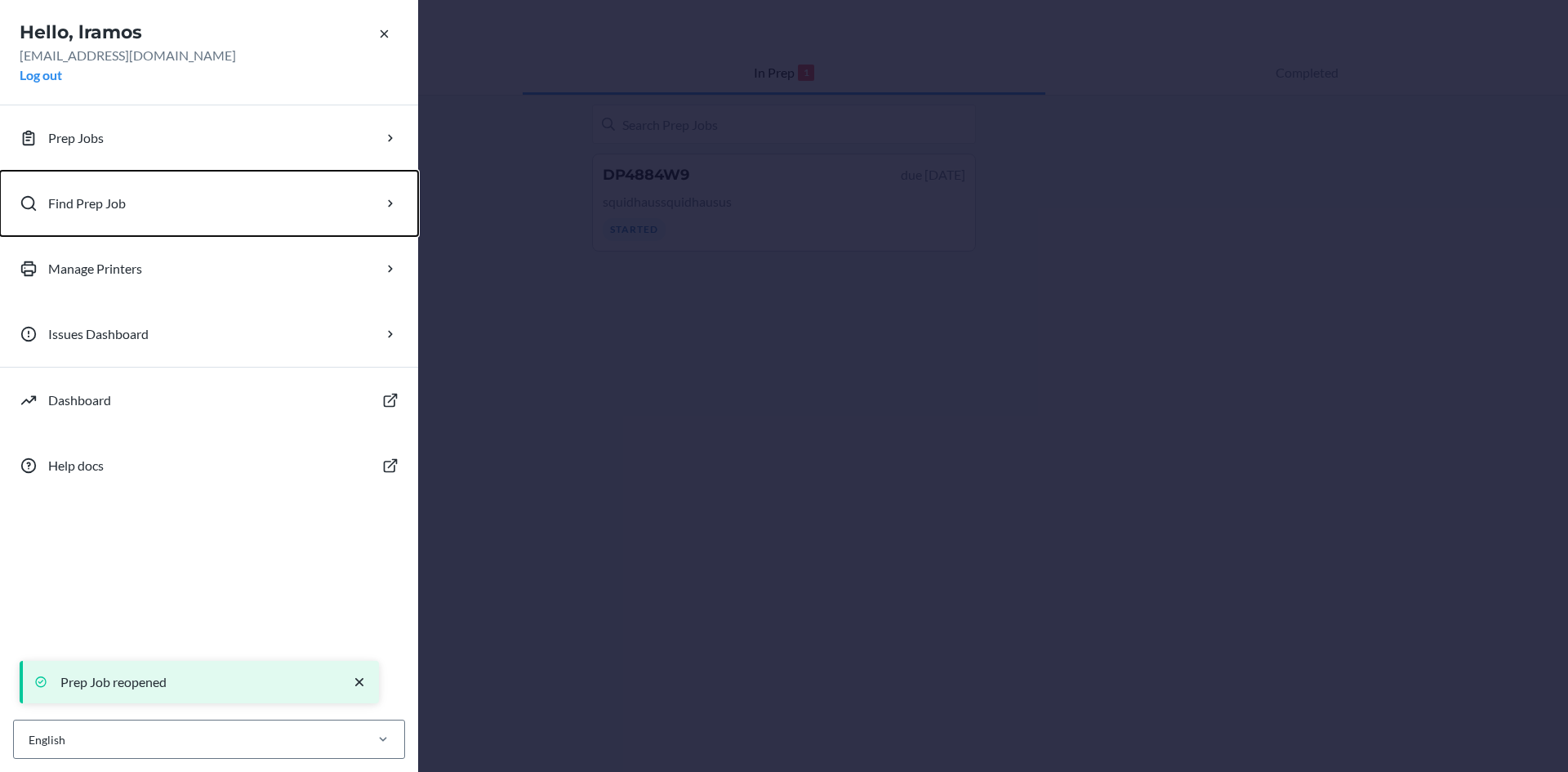
click at [104, 204] on p "Find Prep Job" at bounding box center [87, 203] width 78 height 20
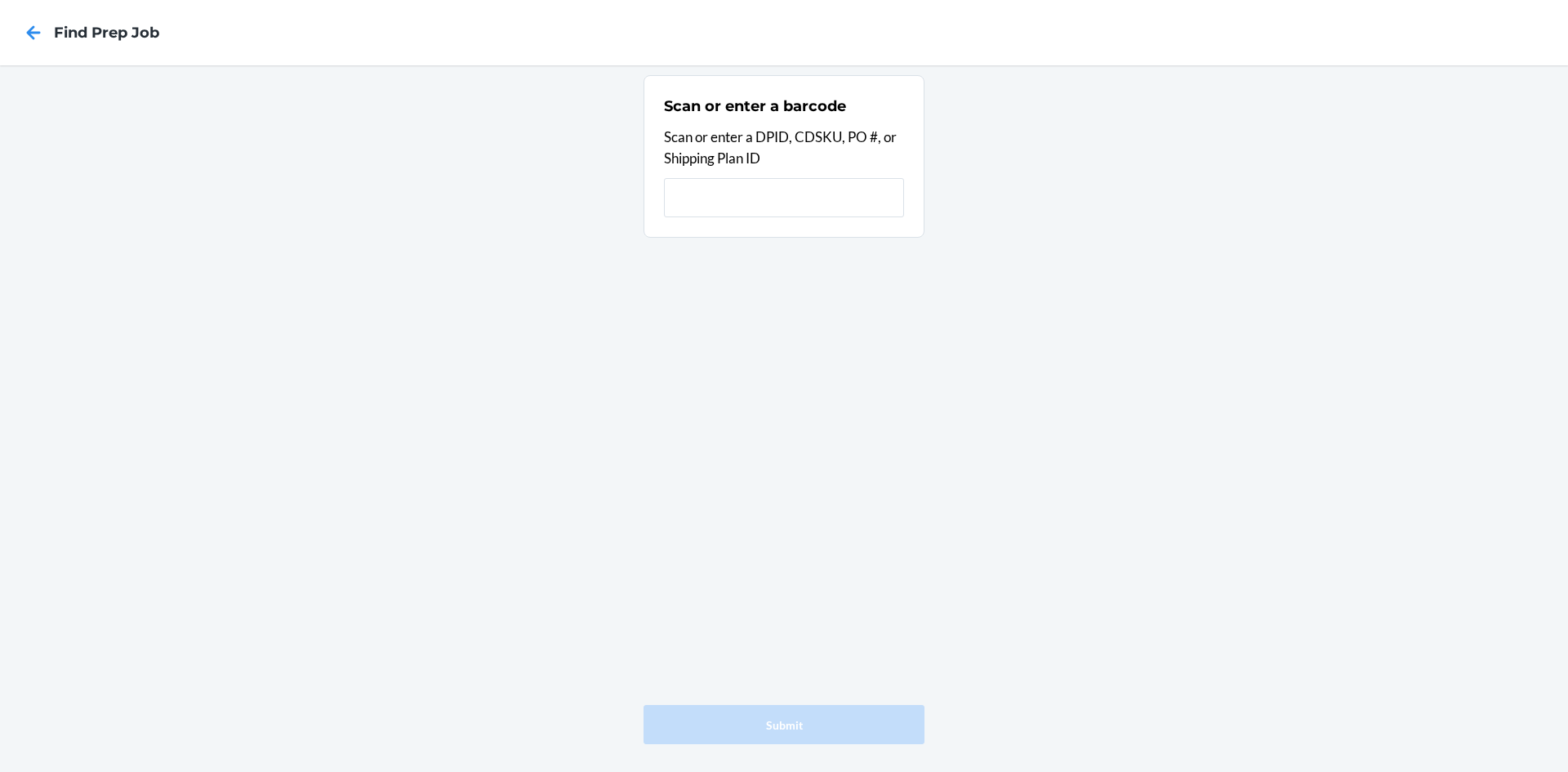
click at [741, 208] on input "text" at bounding box center [784, 198] width 240 height 39
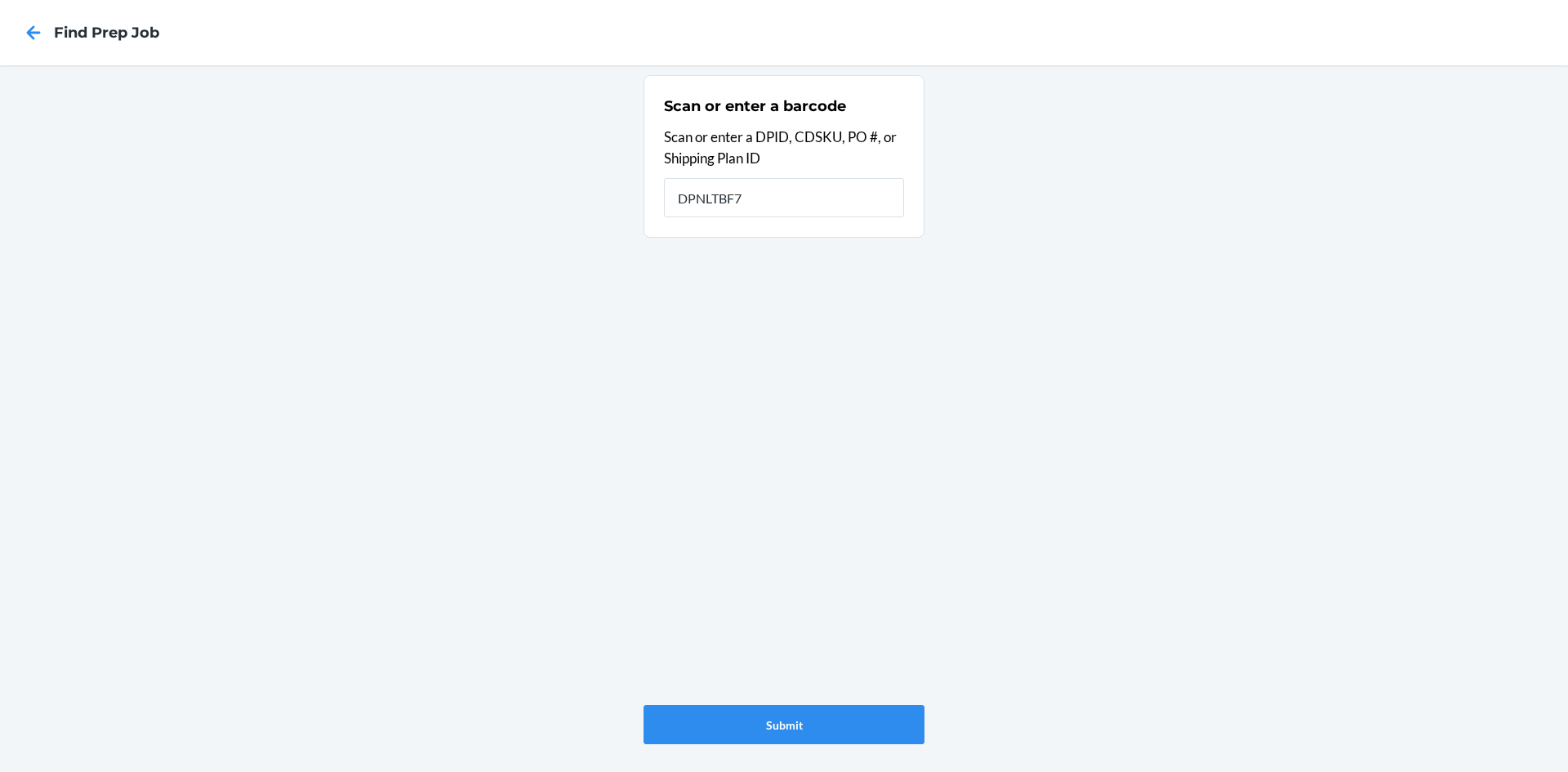
type input "DPNLTBF7"
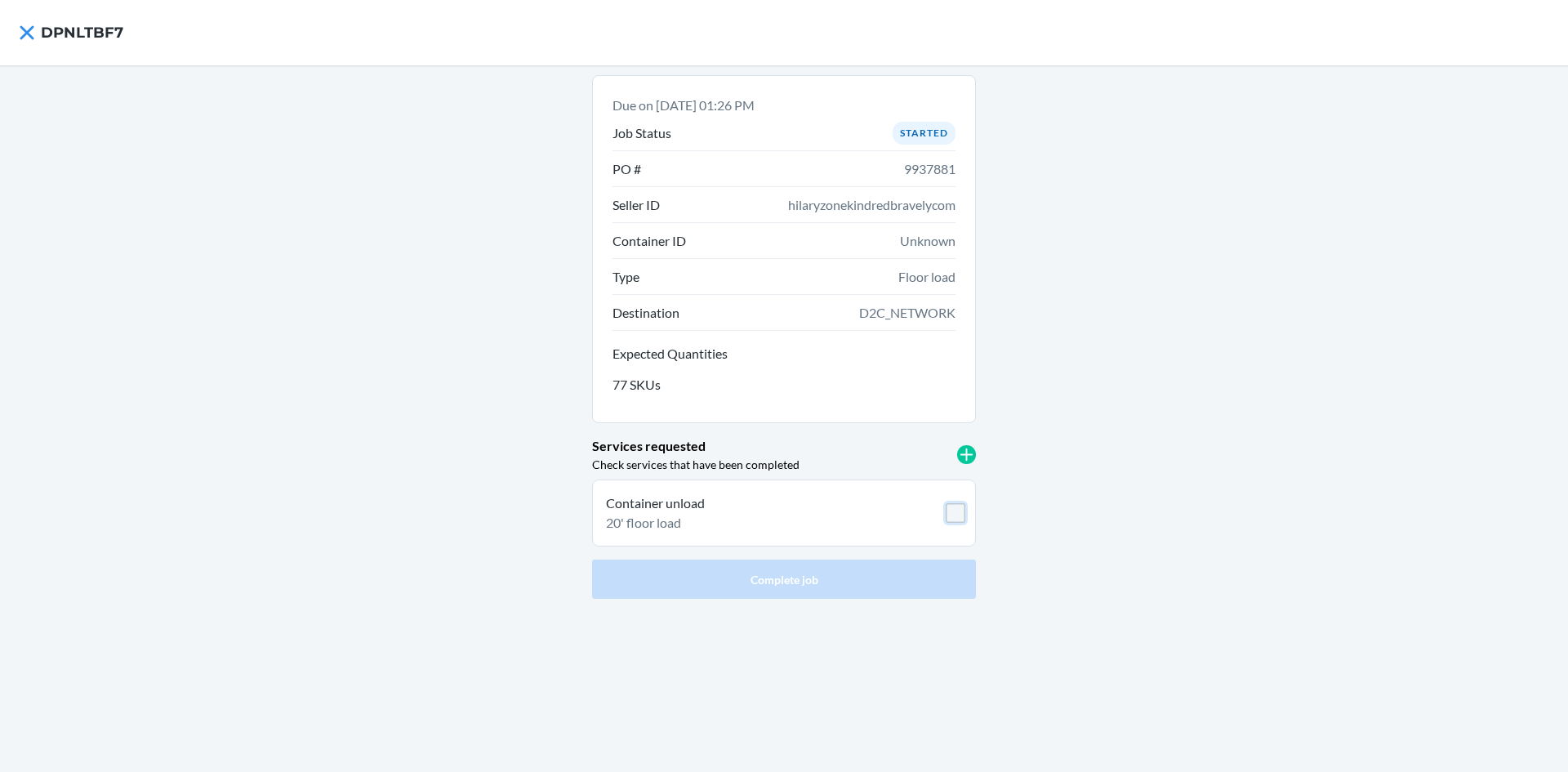
click at [952, 512] on input "checkbox" at bounding box center [956, 514] width 20 height 20
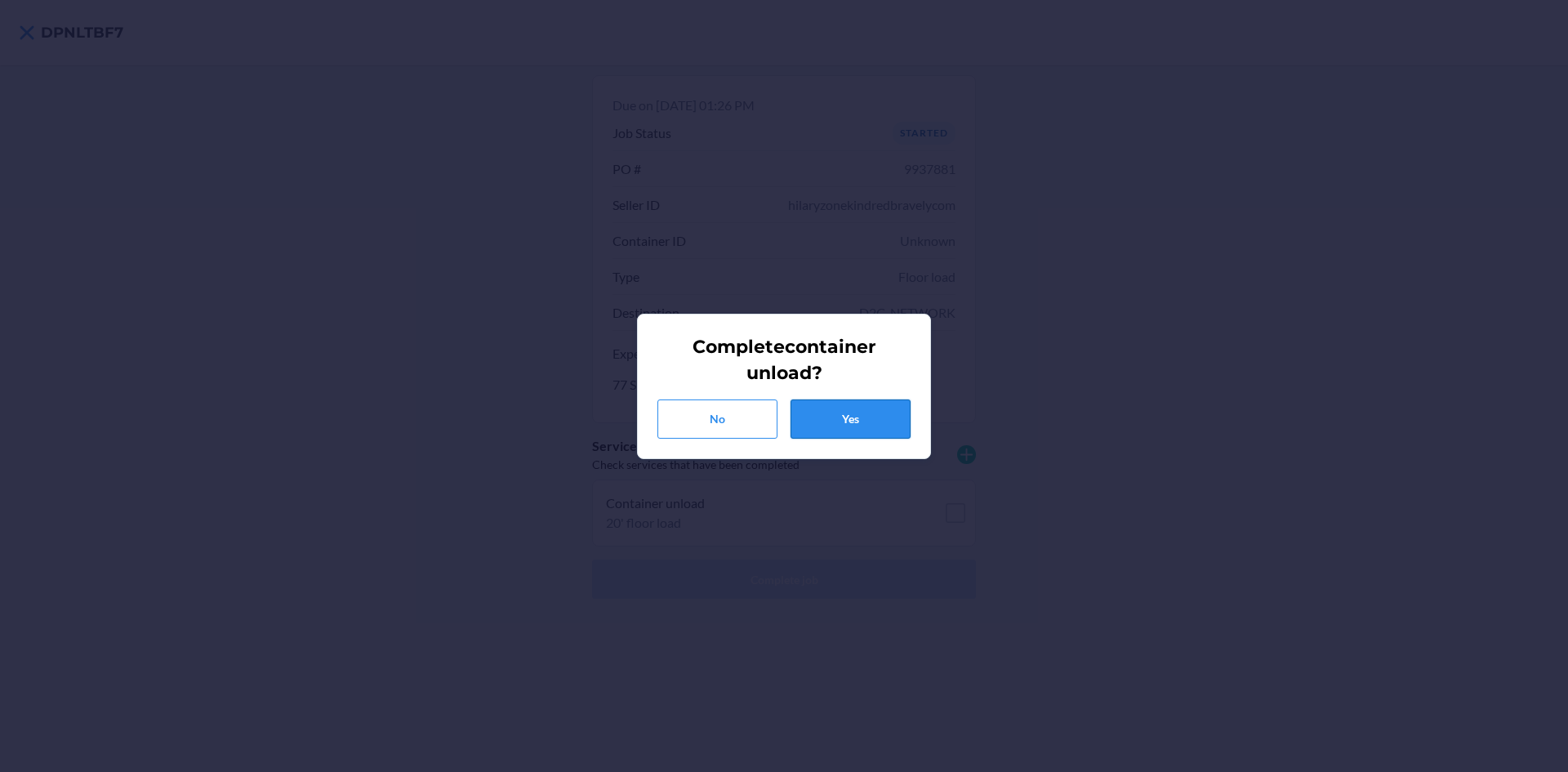
click at [859, 412] on button "Yes" at bounding box center [850, 419] width 120 height 39
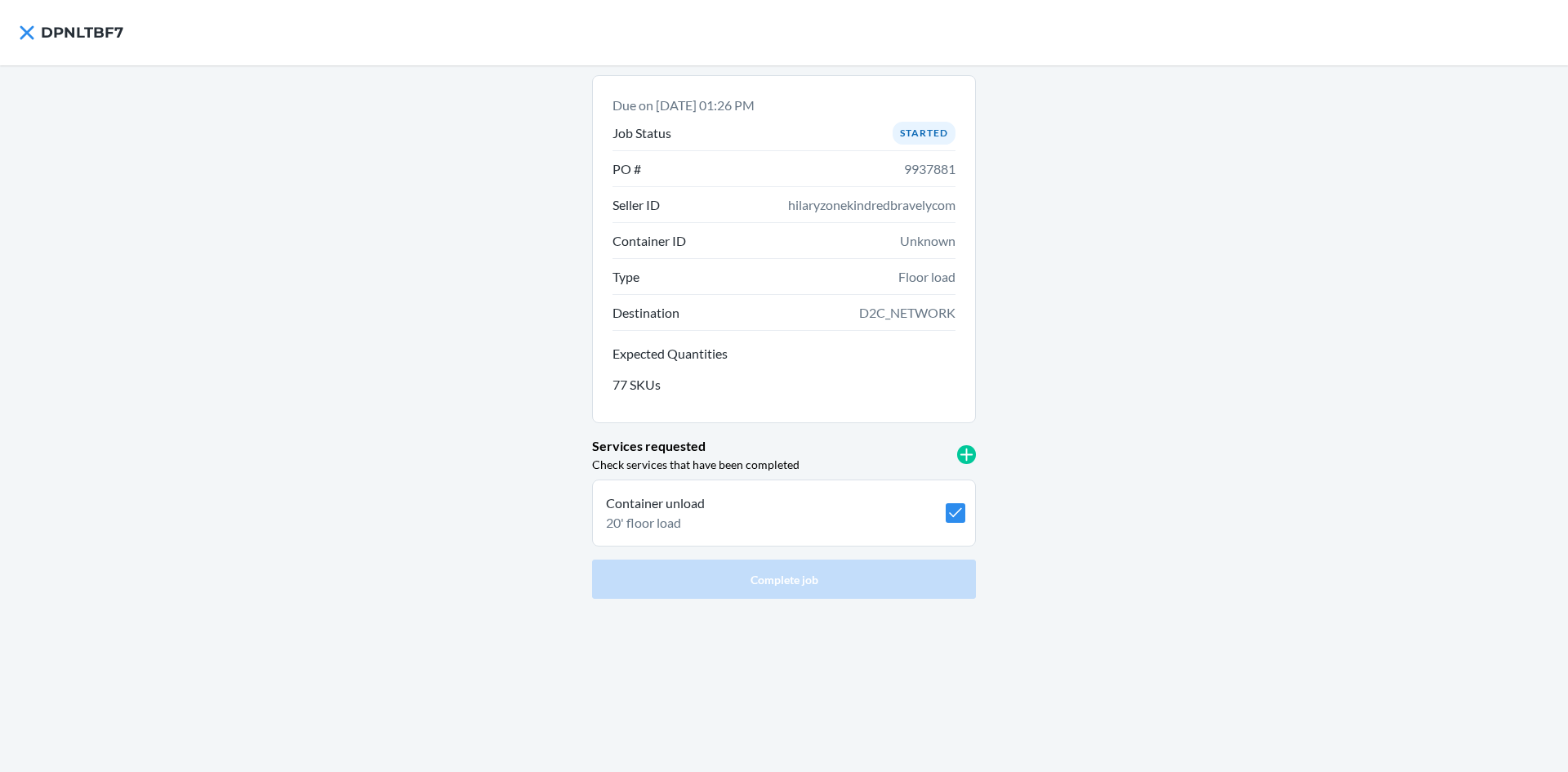
checkbox input "true"
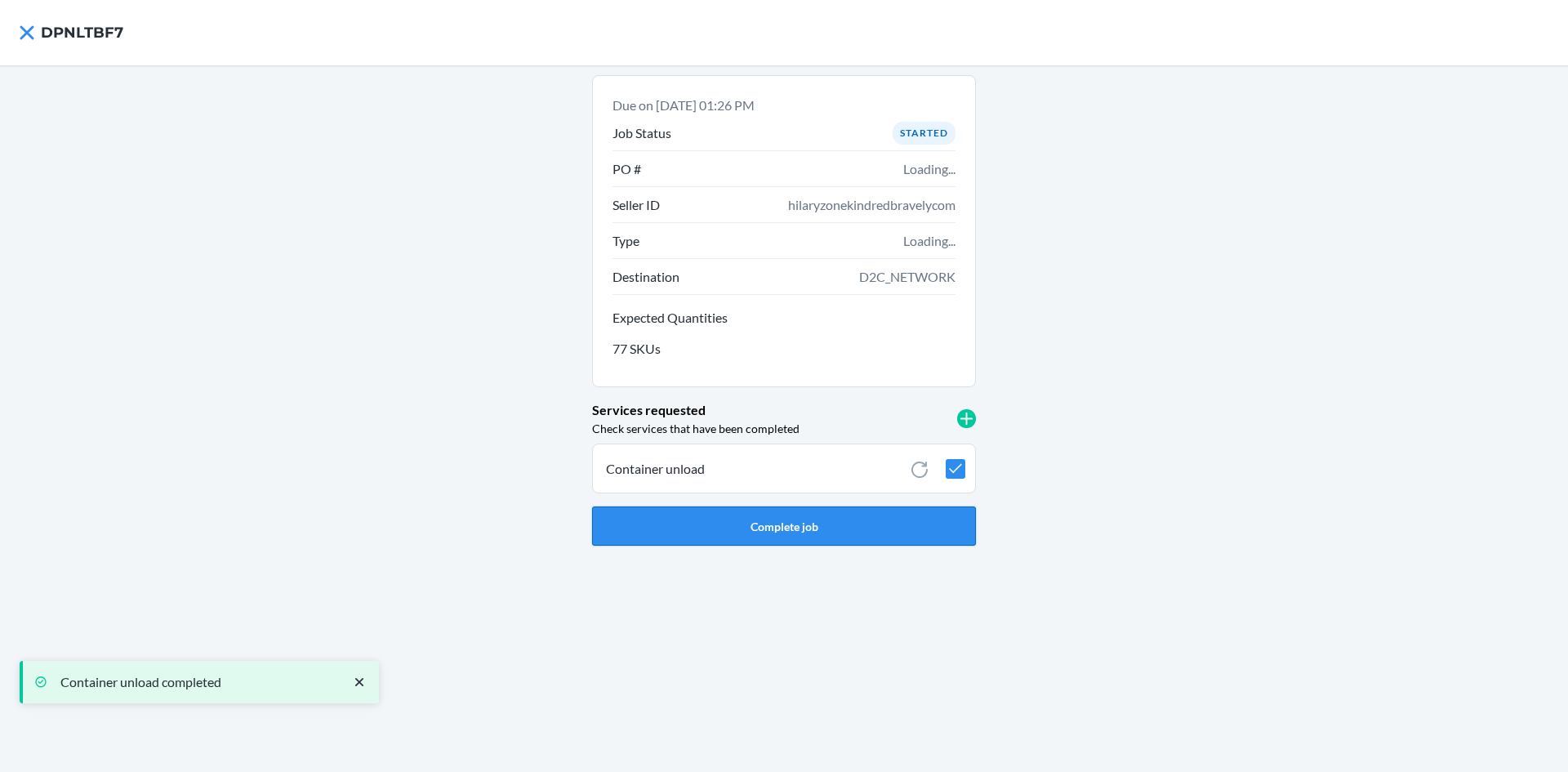
click at [794, 531] on button "Complete job" at bounding box center [784, 525] width 383 height 39
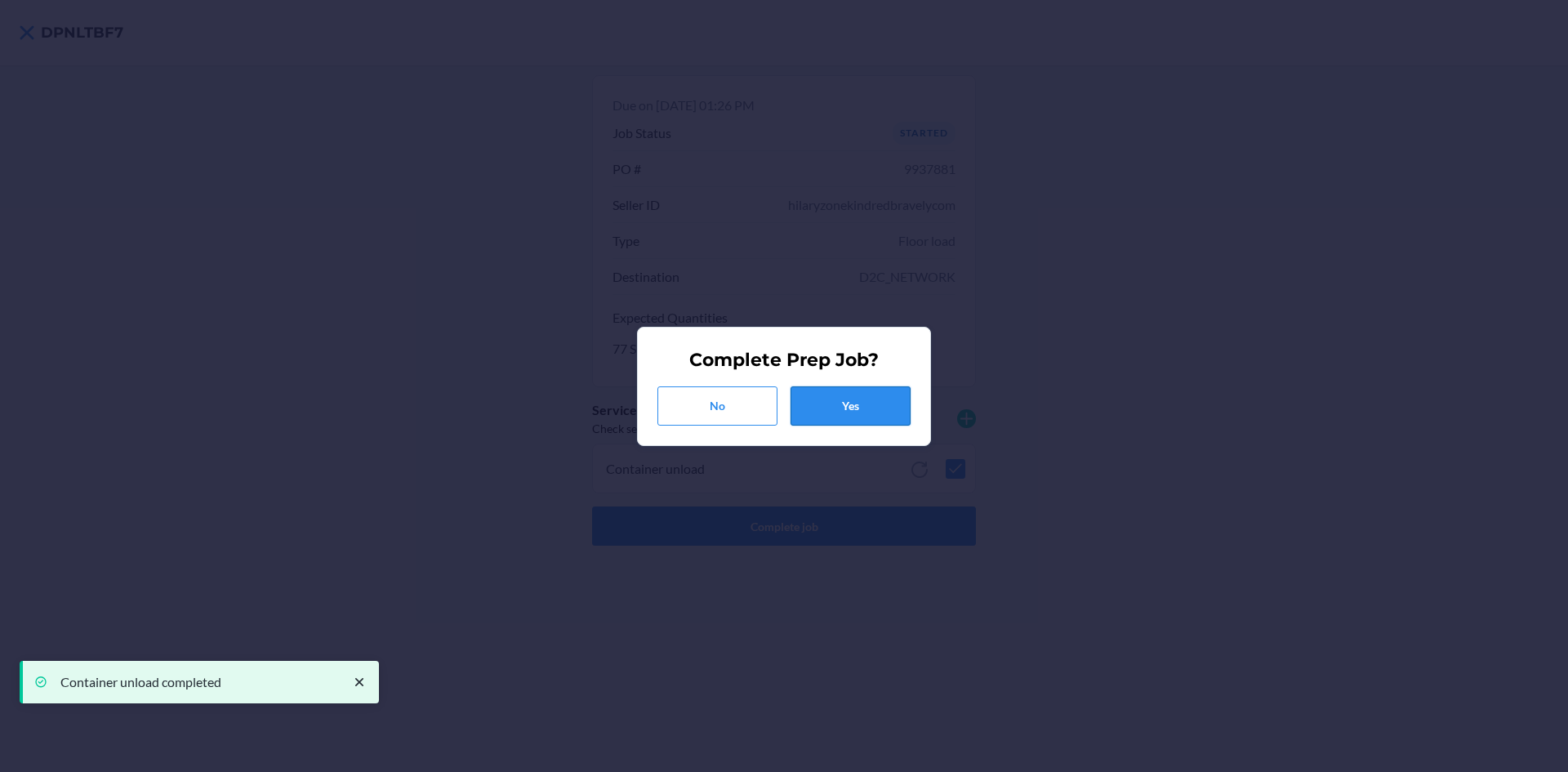
click at [825, 404] on button "Yes" at bounding box center [850, 405] width 120 height 39
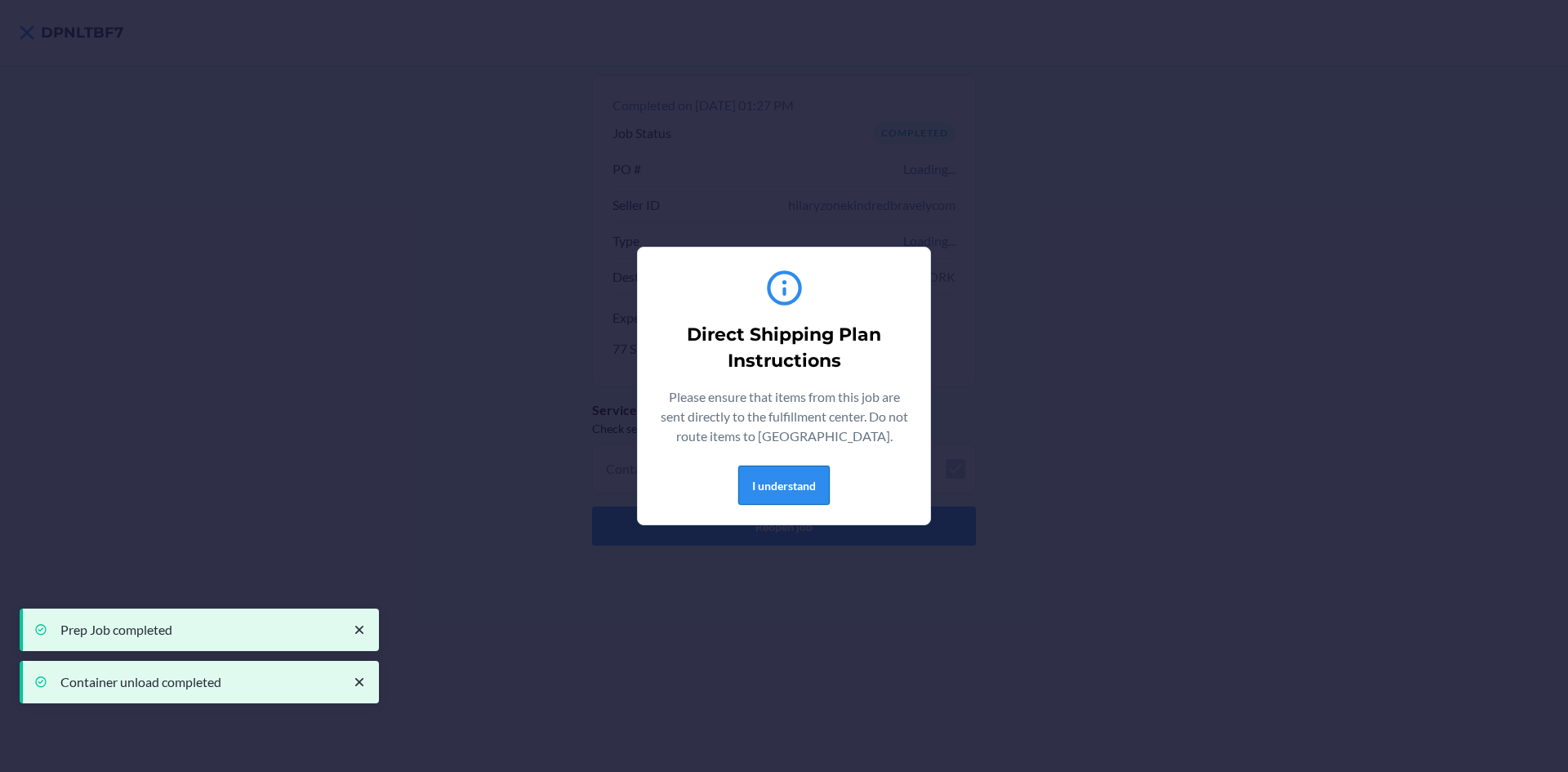
click at [790, 489] on button "I understand" at bounding box center [784, 484] width 92 height 39
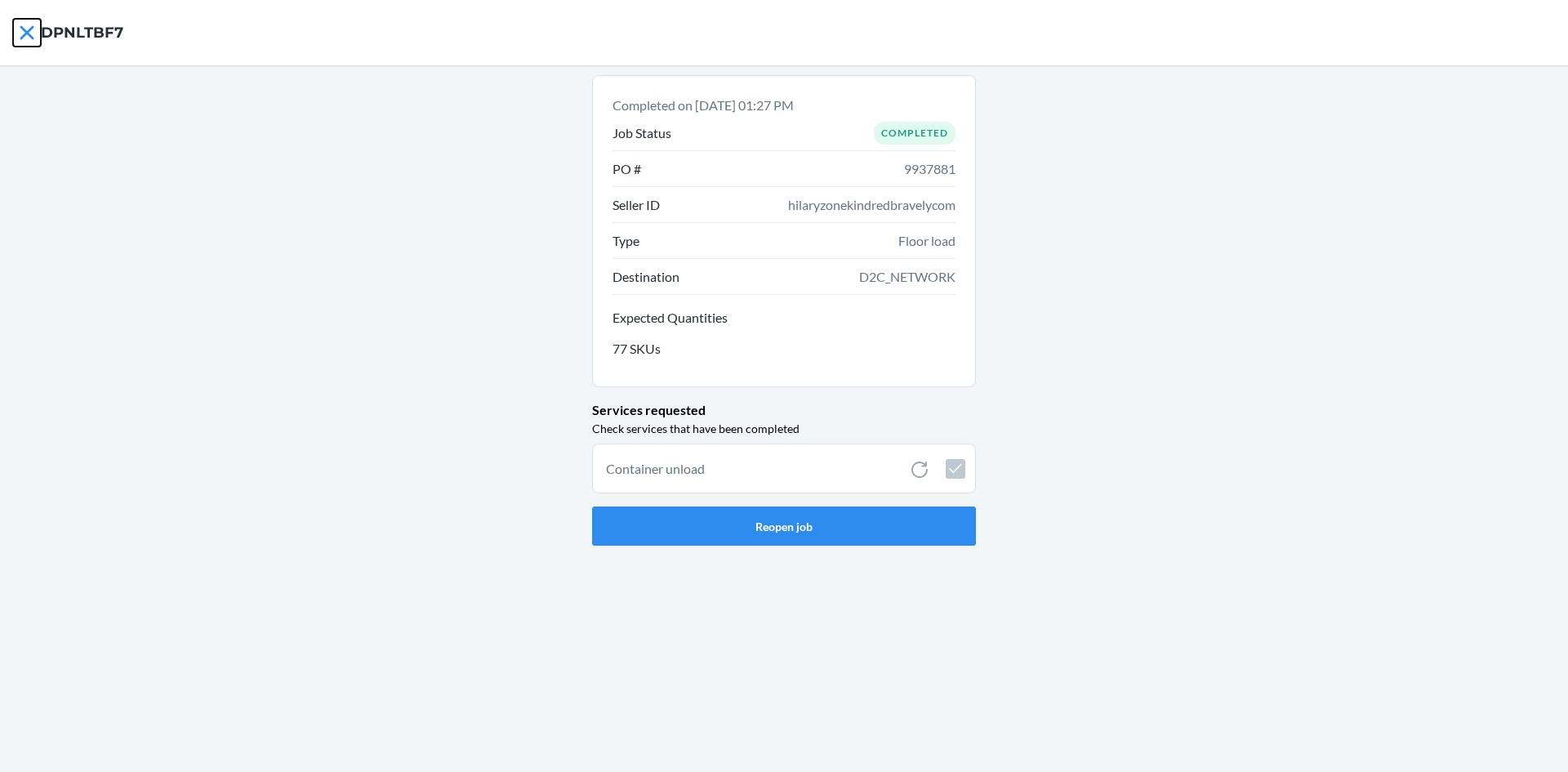
click at [34, 31] on icon at bounding box center [27, 33] width 28 height 28
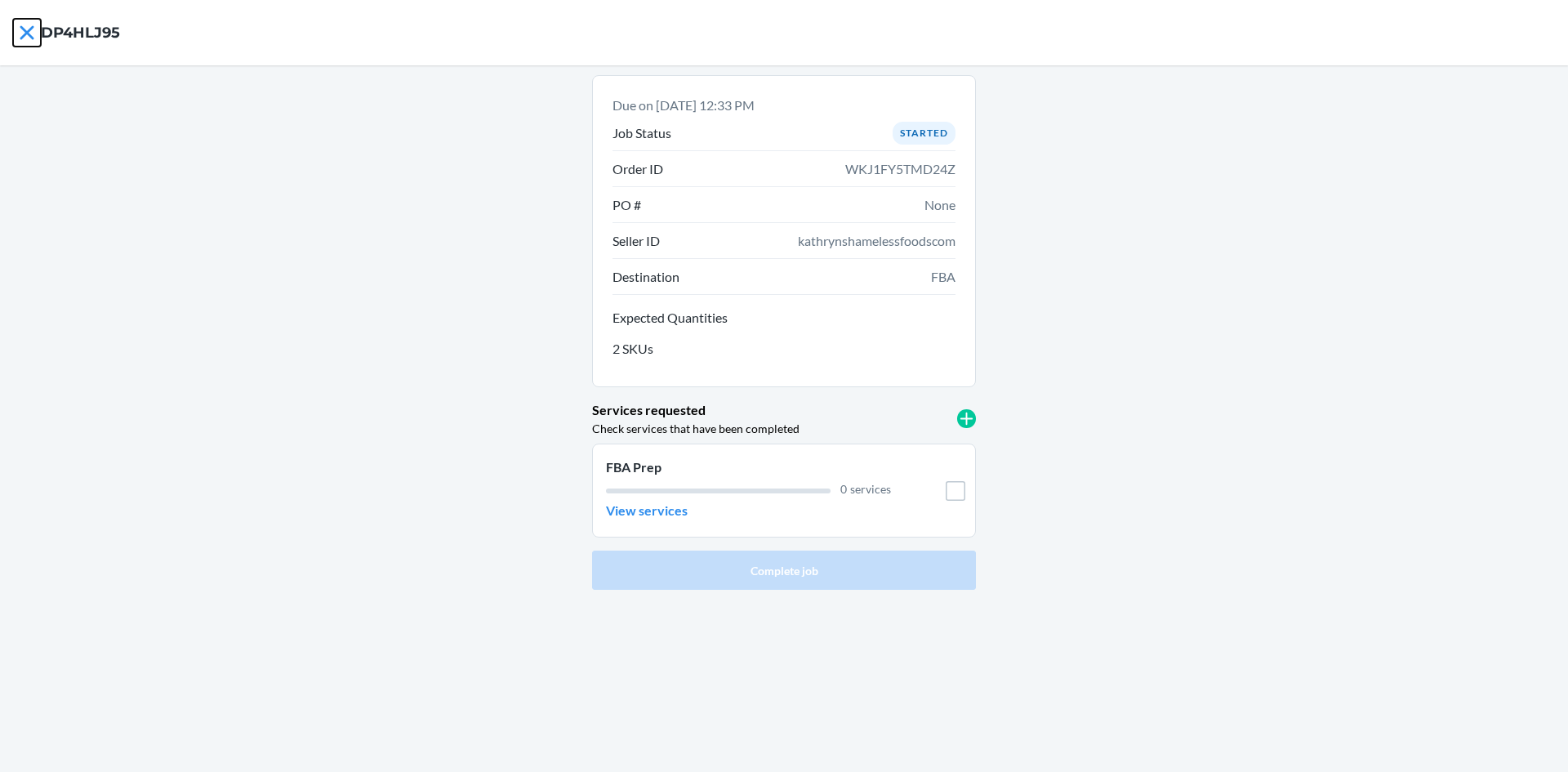
click at [22, 34] on icon at bounding box center [27, 33] width 28 height 28
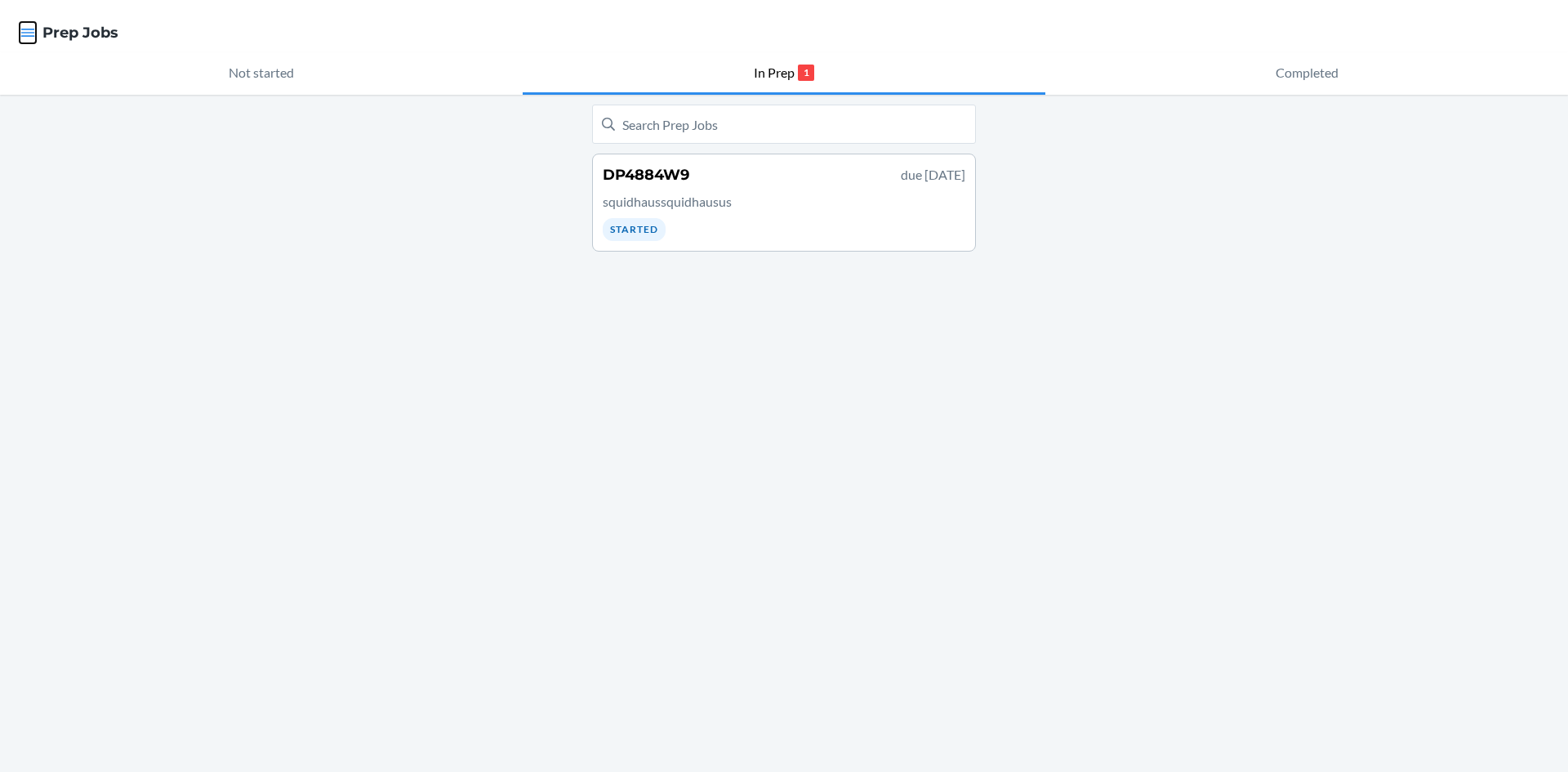
click at [28, 37] on icon "button" at bounding box center [28, 33] width 14 height 8
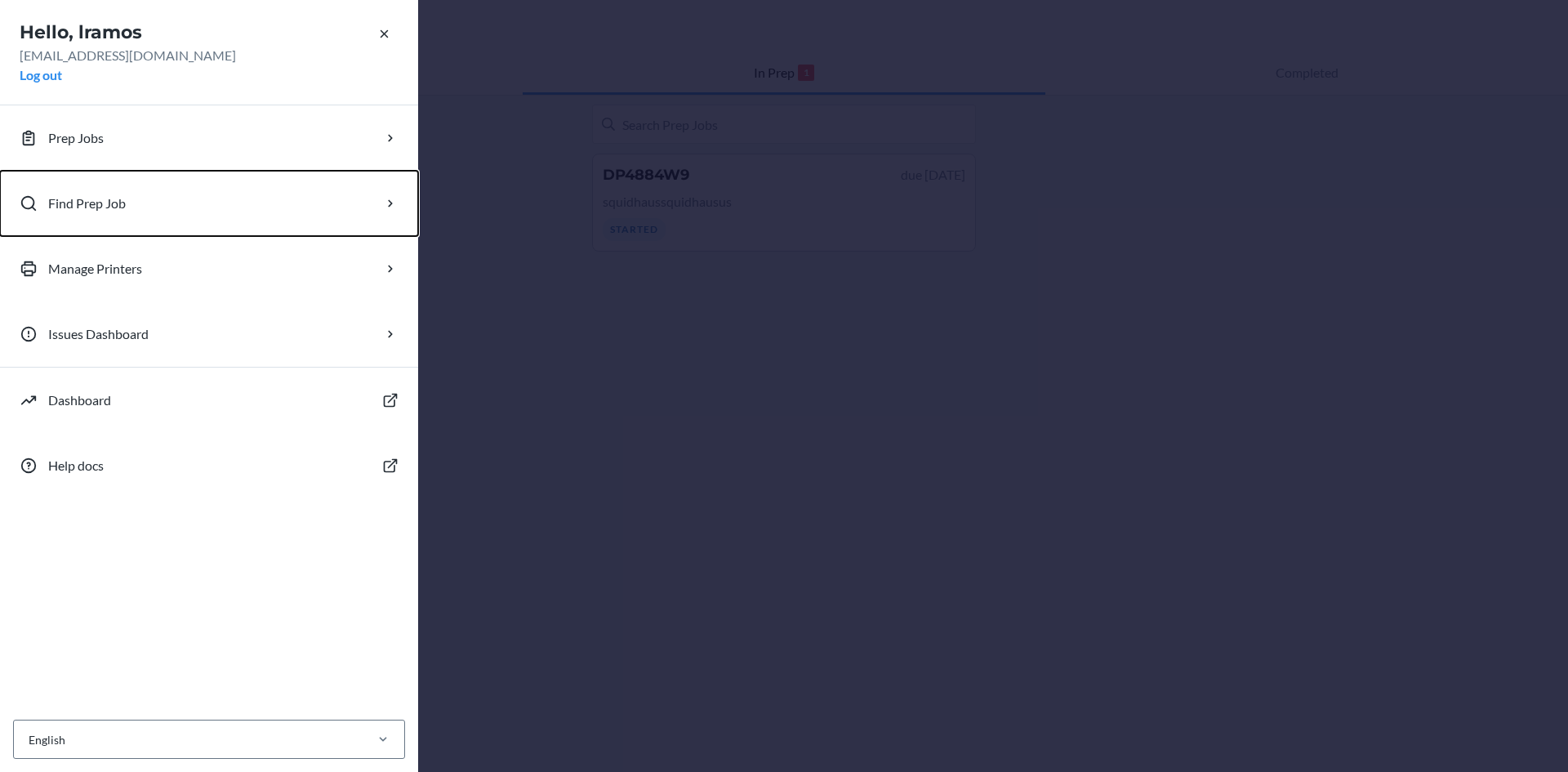
click at [100, 190] on button "Find Prep Job" at bounding box center [209, 203] width 418 height 65
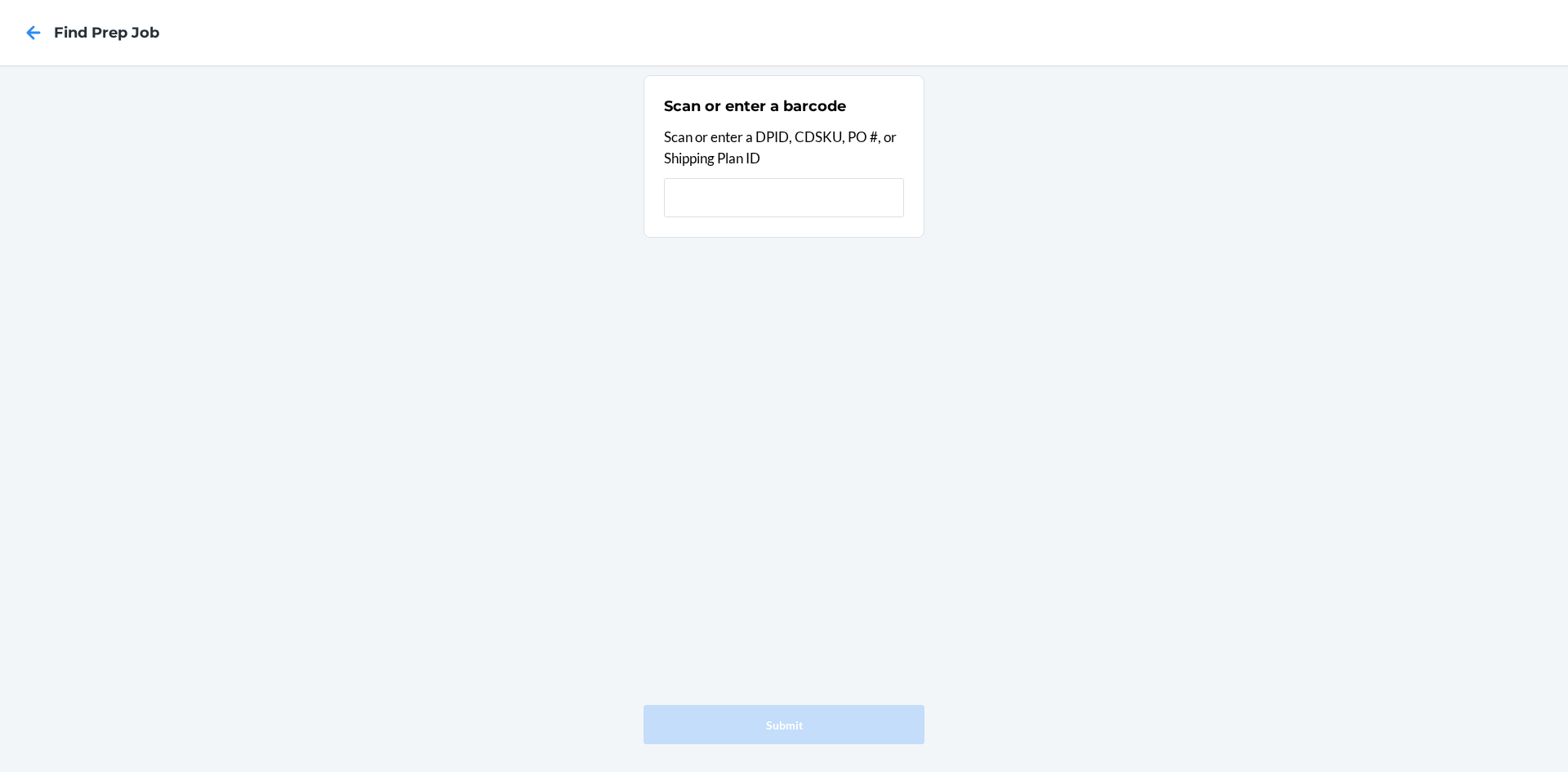
click at [789, 195] on input "text" at bounding box center [784, 198] width 240 height 39
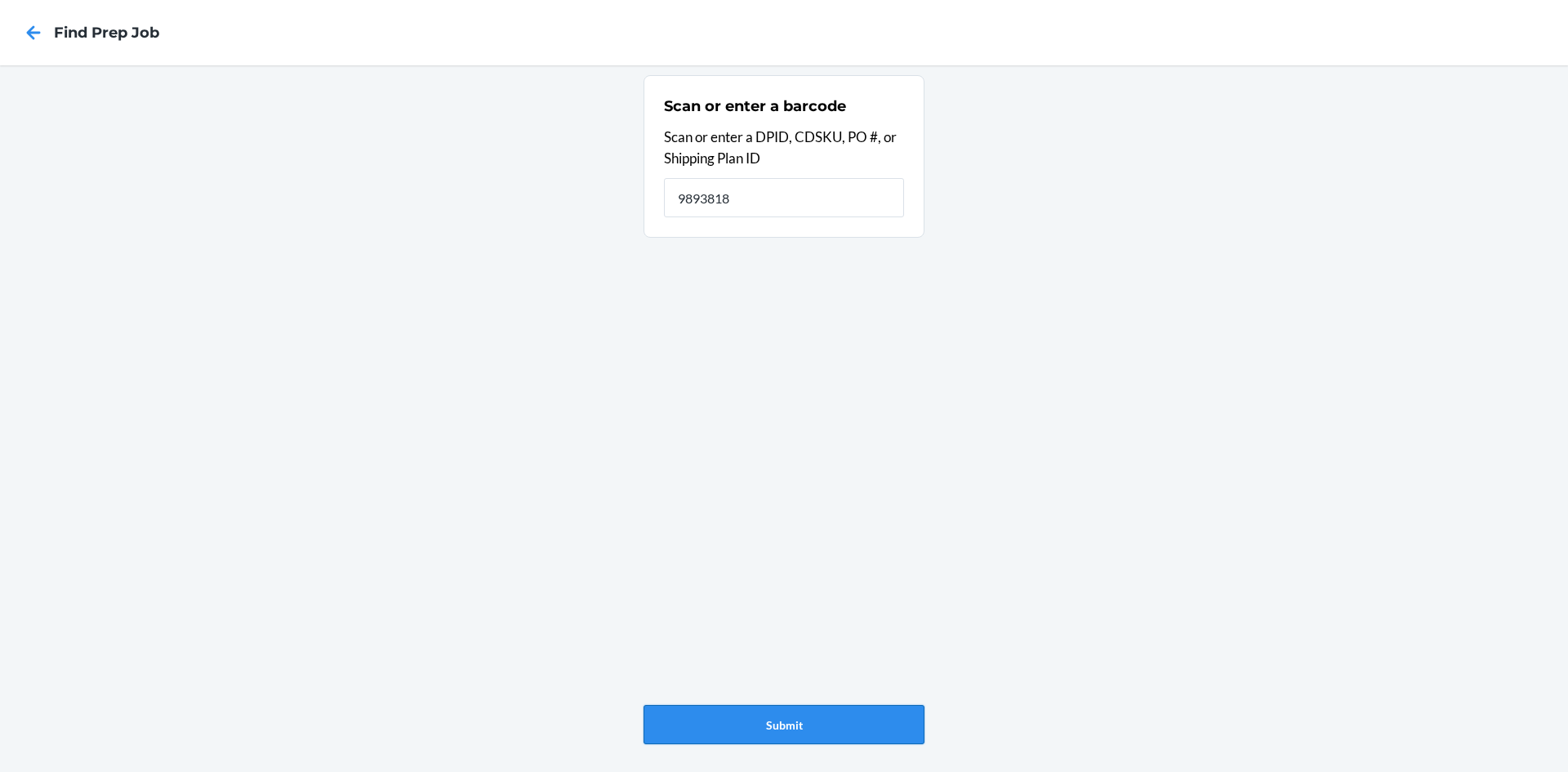
type input "9893818"
click at [778, 729] on button "Submit" at bounding box center [784, 724] width 281 height 39
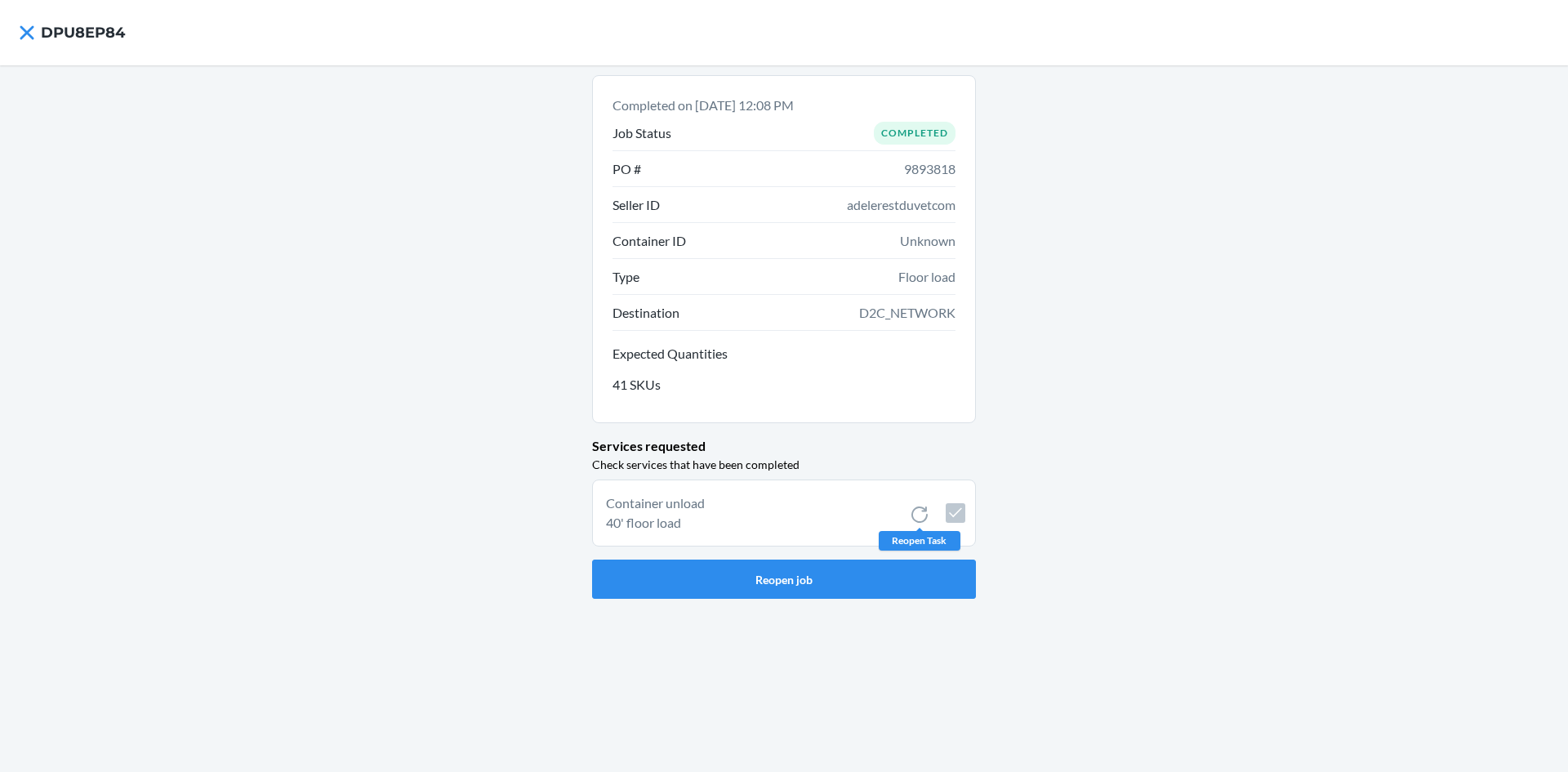
click at [914, 518] on icon at bounding box center [919, 514] width 20 height 20
click at [834, 582] on button "Reopen job" at bounding box center [784, 579] width 383 height 39
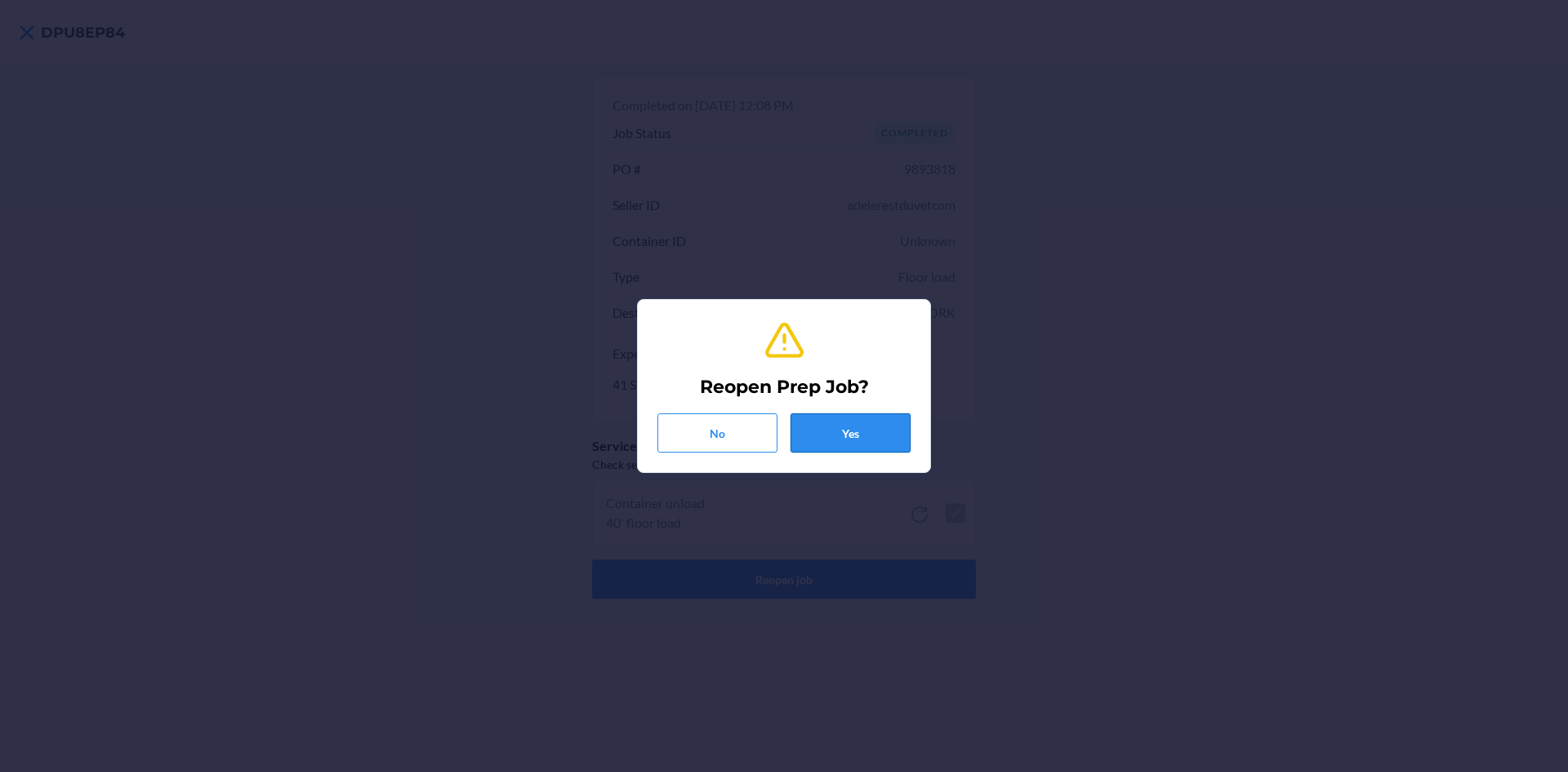
click at [851, 436] on button "Yes" at bounding box center [850, 433] width 120 height 39
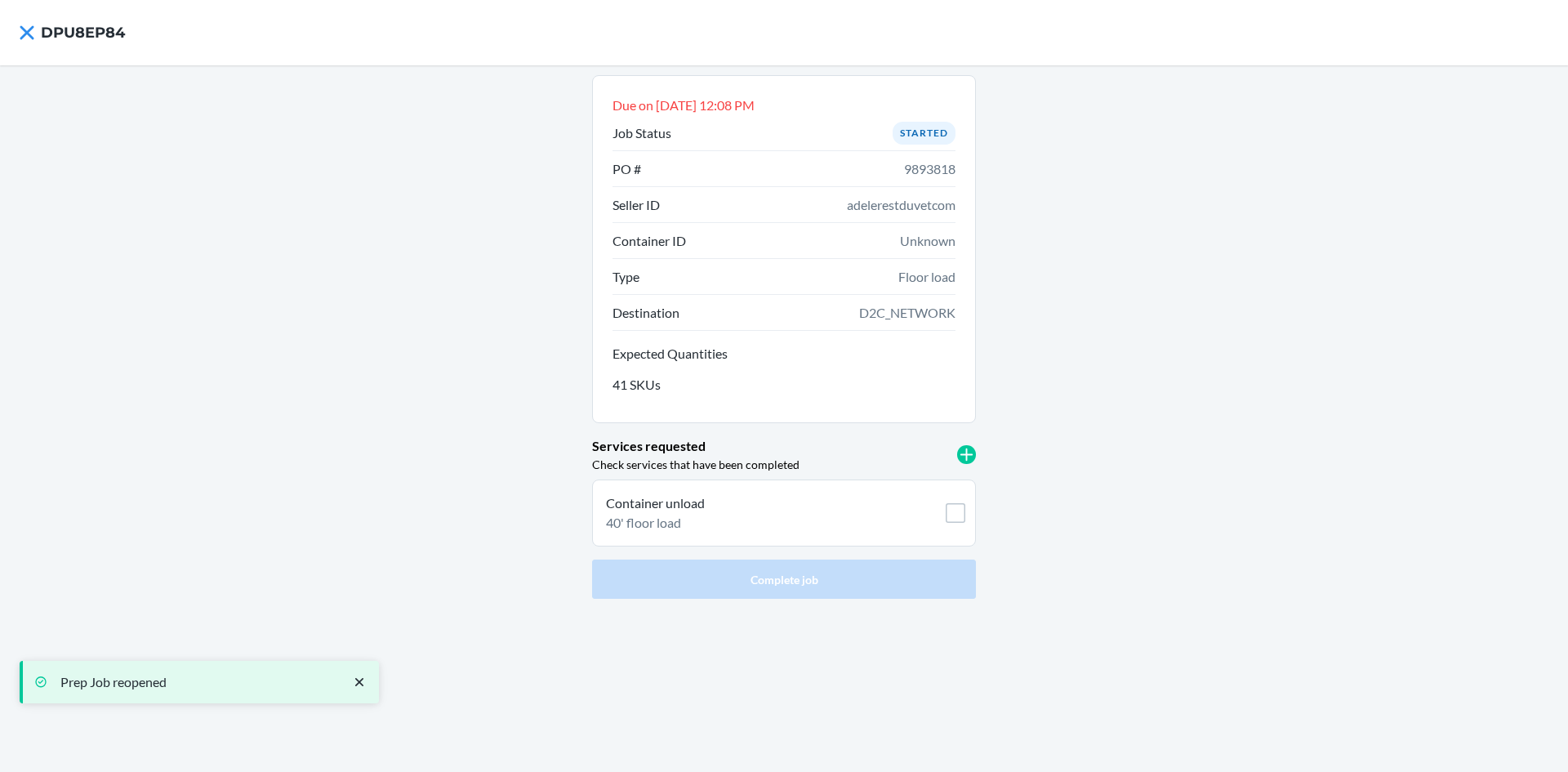
click at [911, 458] on div "Services requested Check services that have been completed" at bounding box center [784, 454] width 383 height 37
click at [966, 454] on icon at bounding box center [966, 454] width 13 height 13
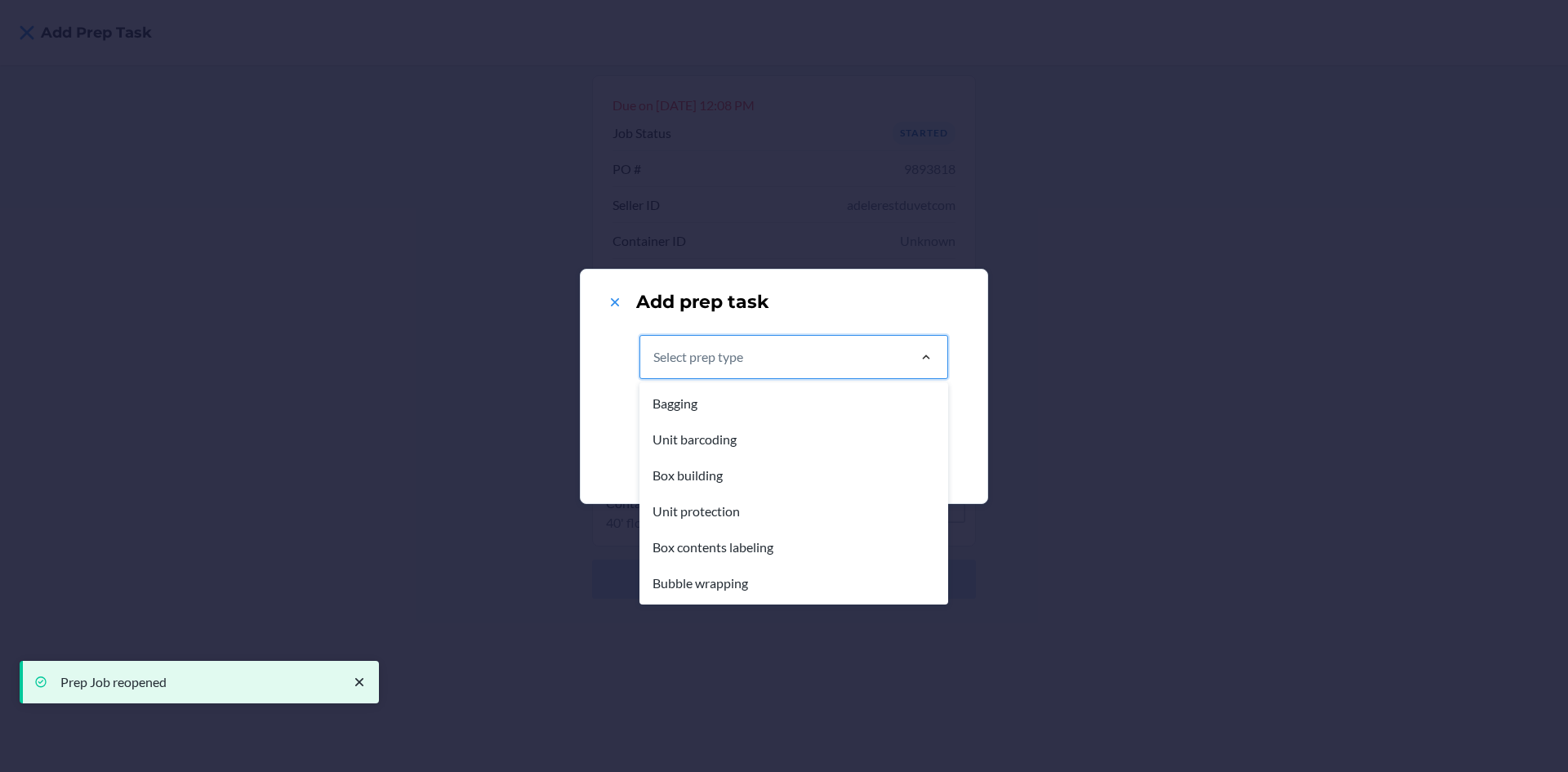
click at [908, 348] on div at bounding box center [926, 357] width 43 height 17
click at [655, 348] on input "option Bagging focused, 1 of 6. 6 results available. Use Up and Down to choose …" at bounding box center [654, 357] width 2 height 20
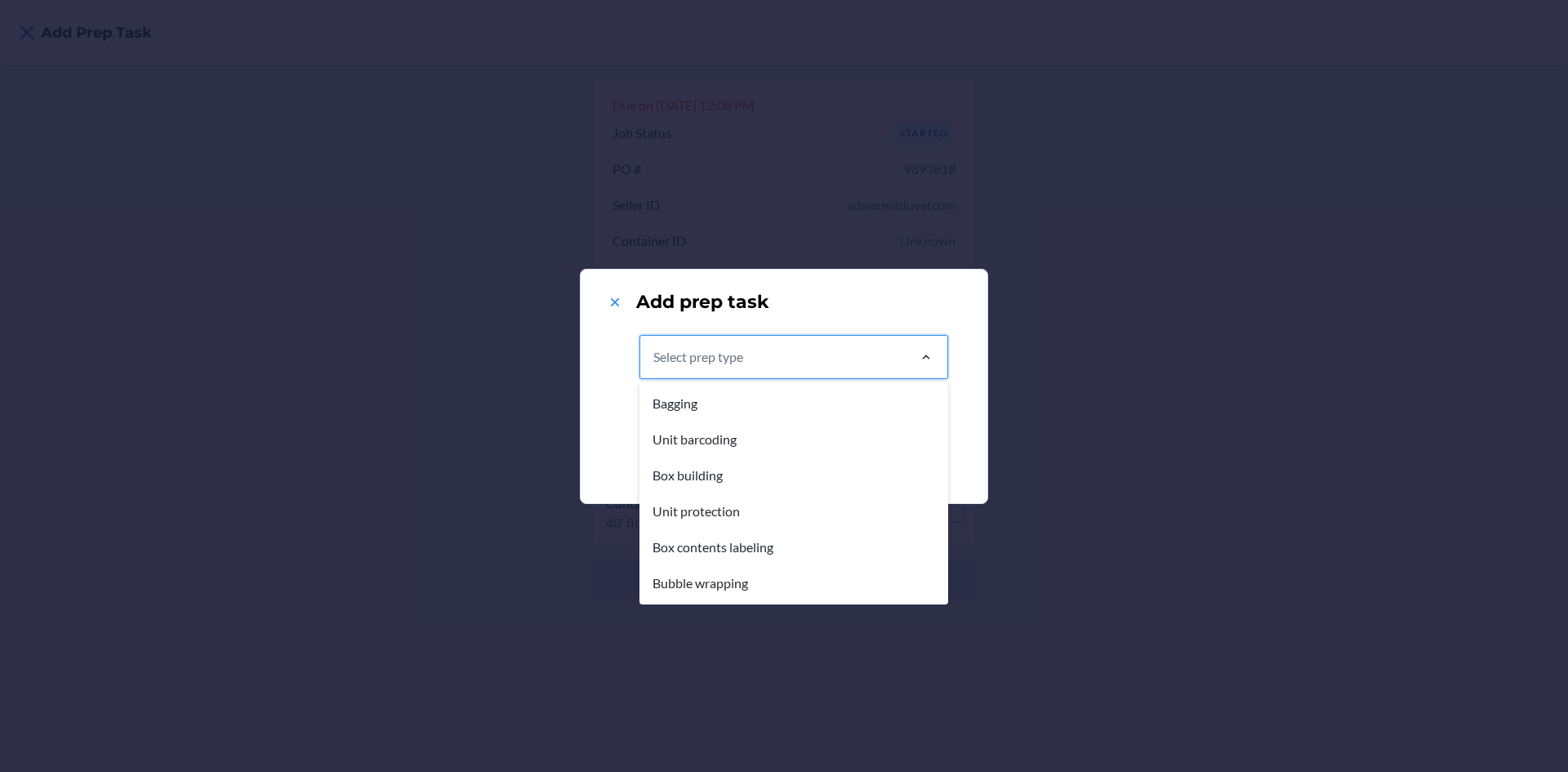
click at [908, 348] on div at bounding box center [926, 357] width 43 height 17
click at [655, 348] on input "option Bagging focused, 1 of 6. 6 results available. Use Up and Down to choose …" at bounding box center [654, 357] width 2 height 20
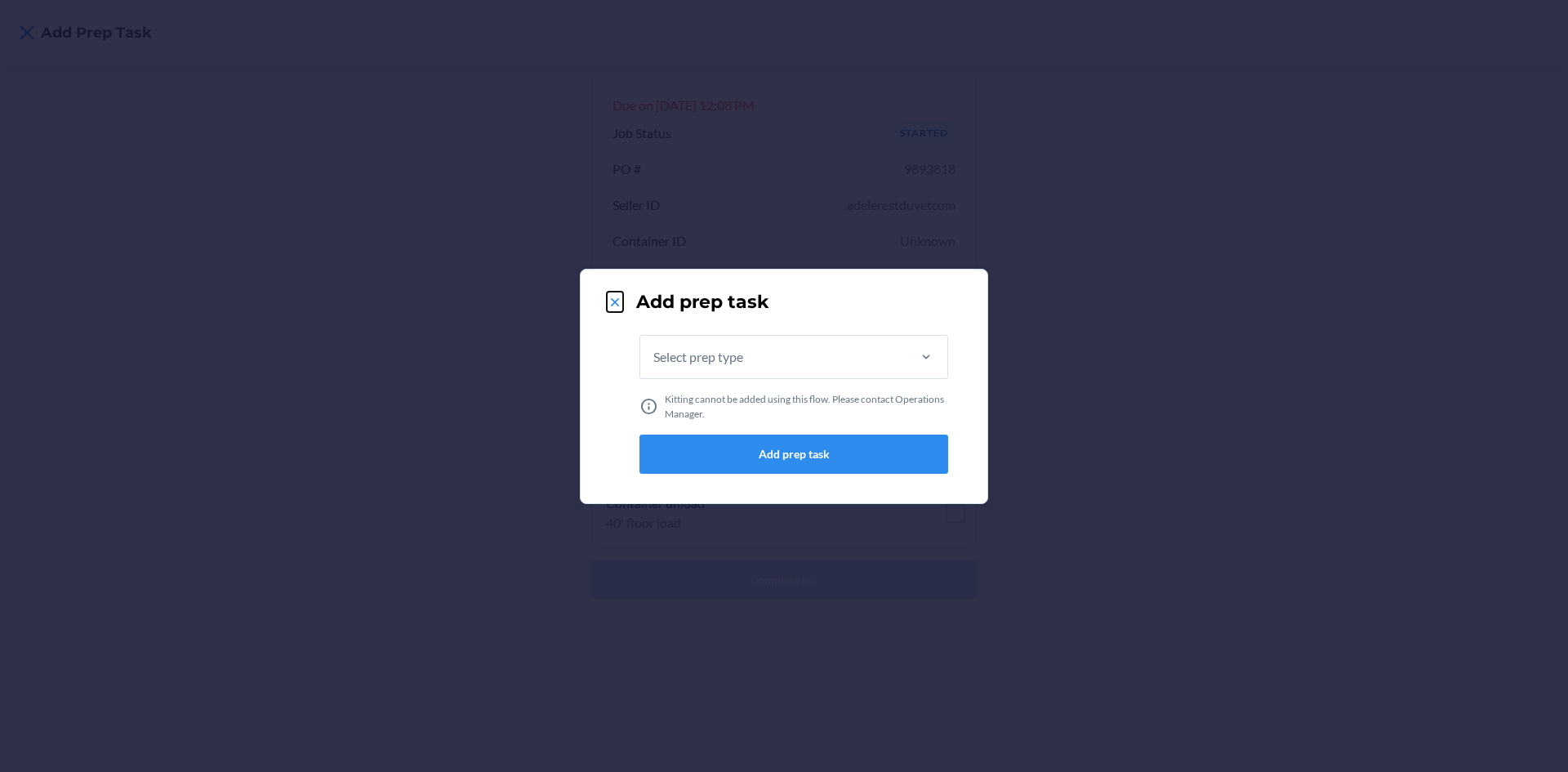
click at [616, 299] on icon at bounding box center [615, 303] width 17 height 17
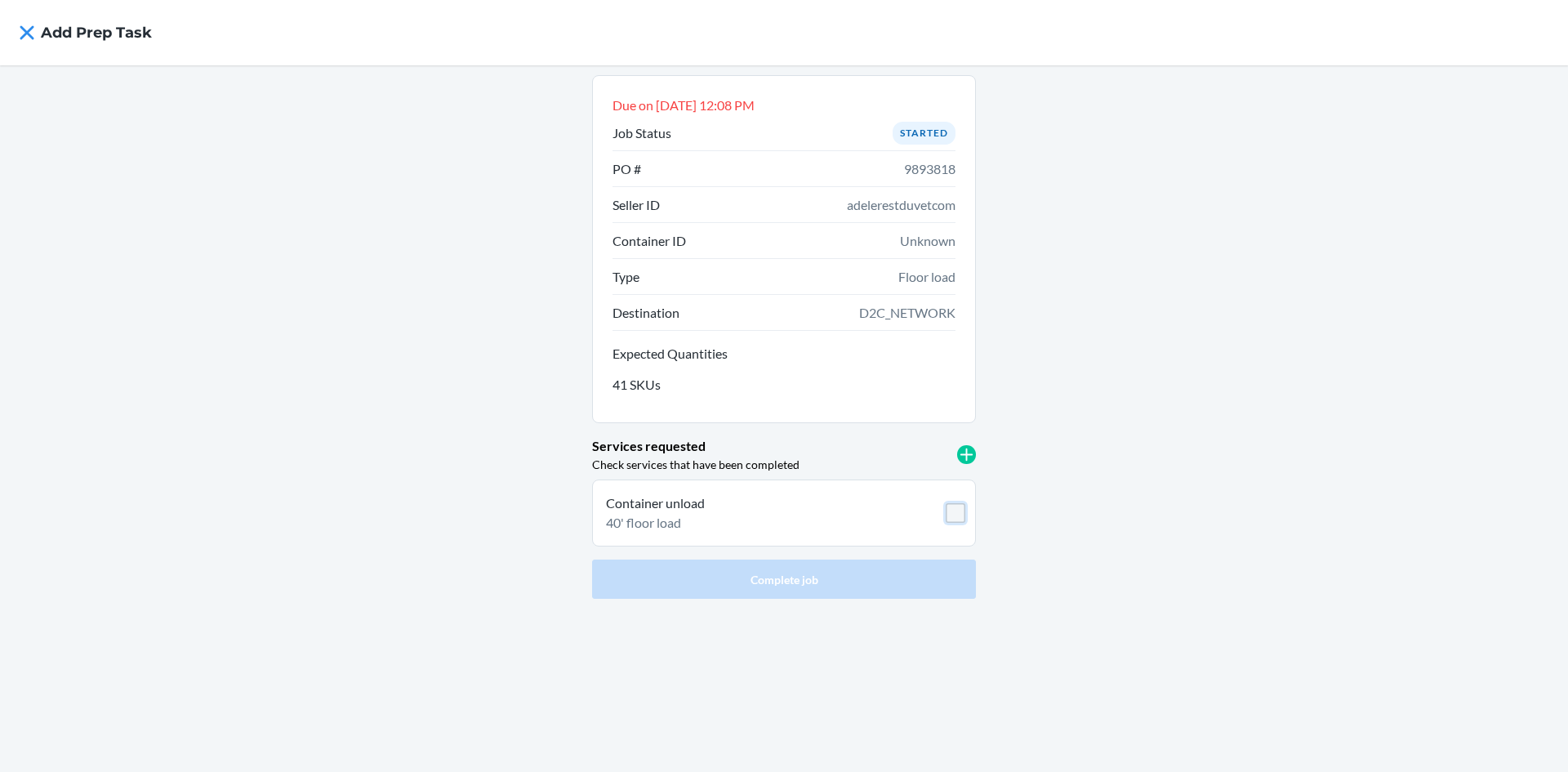
click at [959, 510] on input "checkbox" at bounding box center [956, 514] width 20 height 20
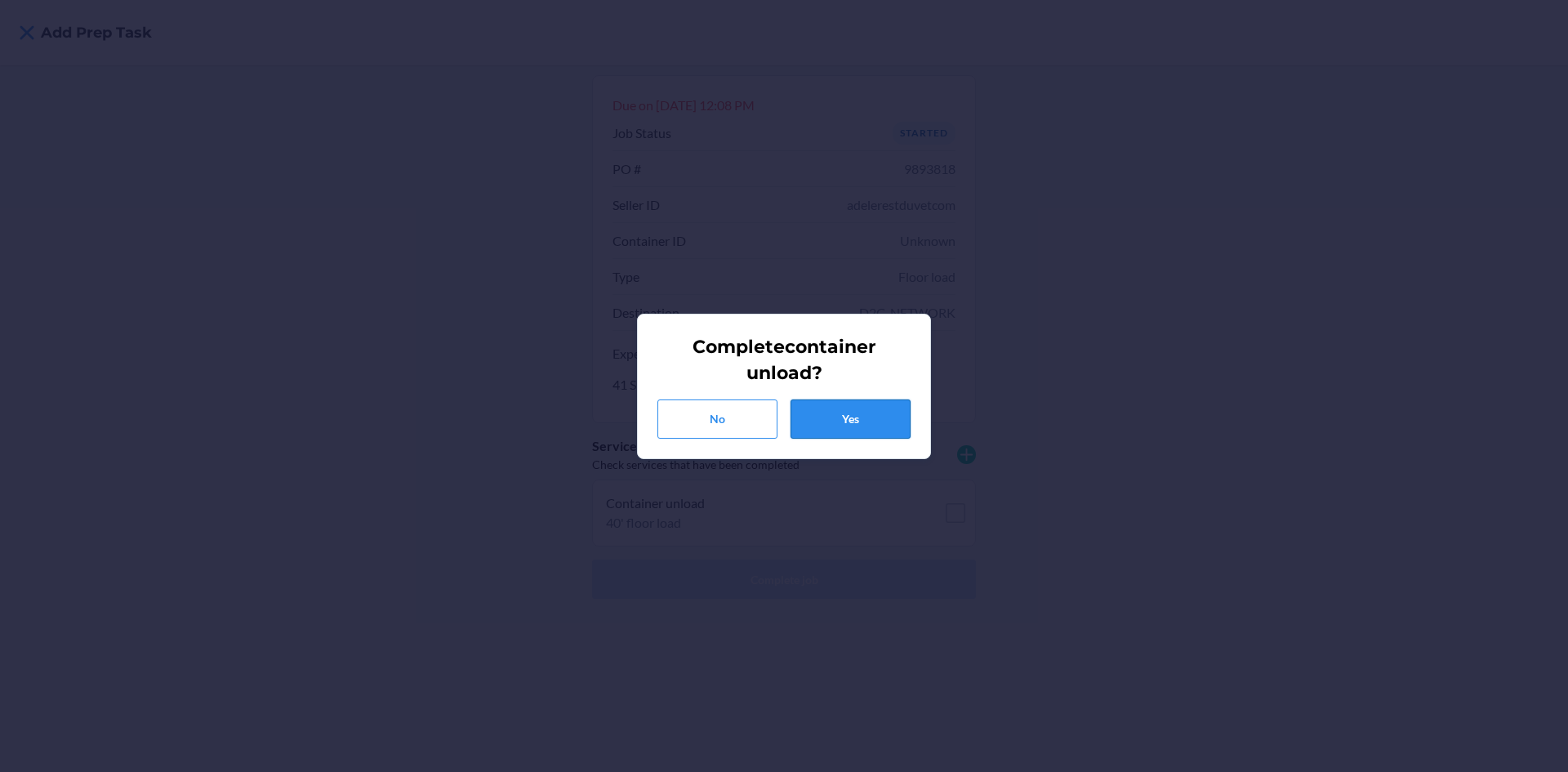
click at [890, 412] on button "Yes" at bounding box center [850, 419] width 120 height 39
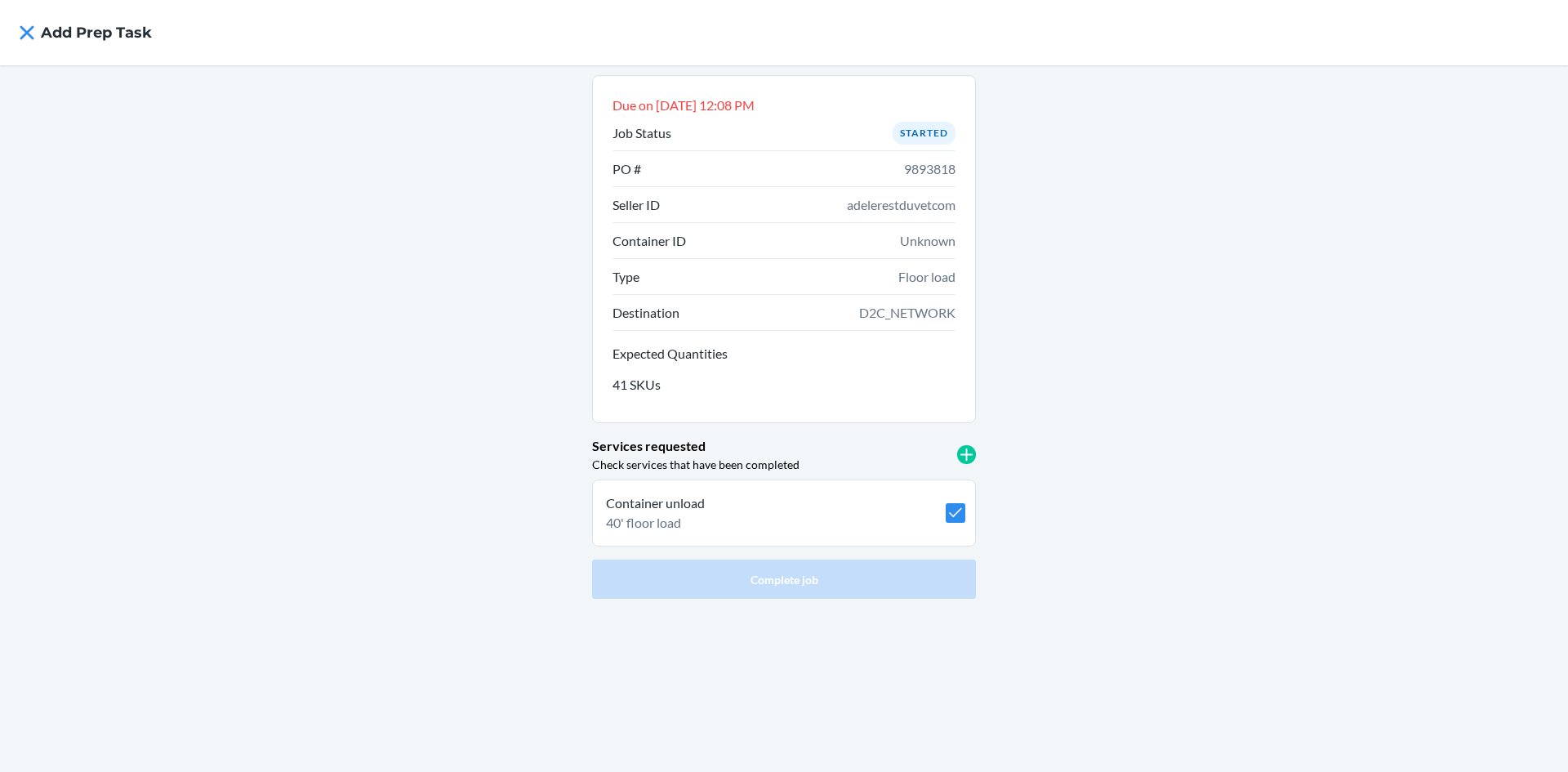
checkbox input "true"
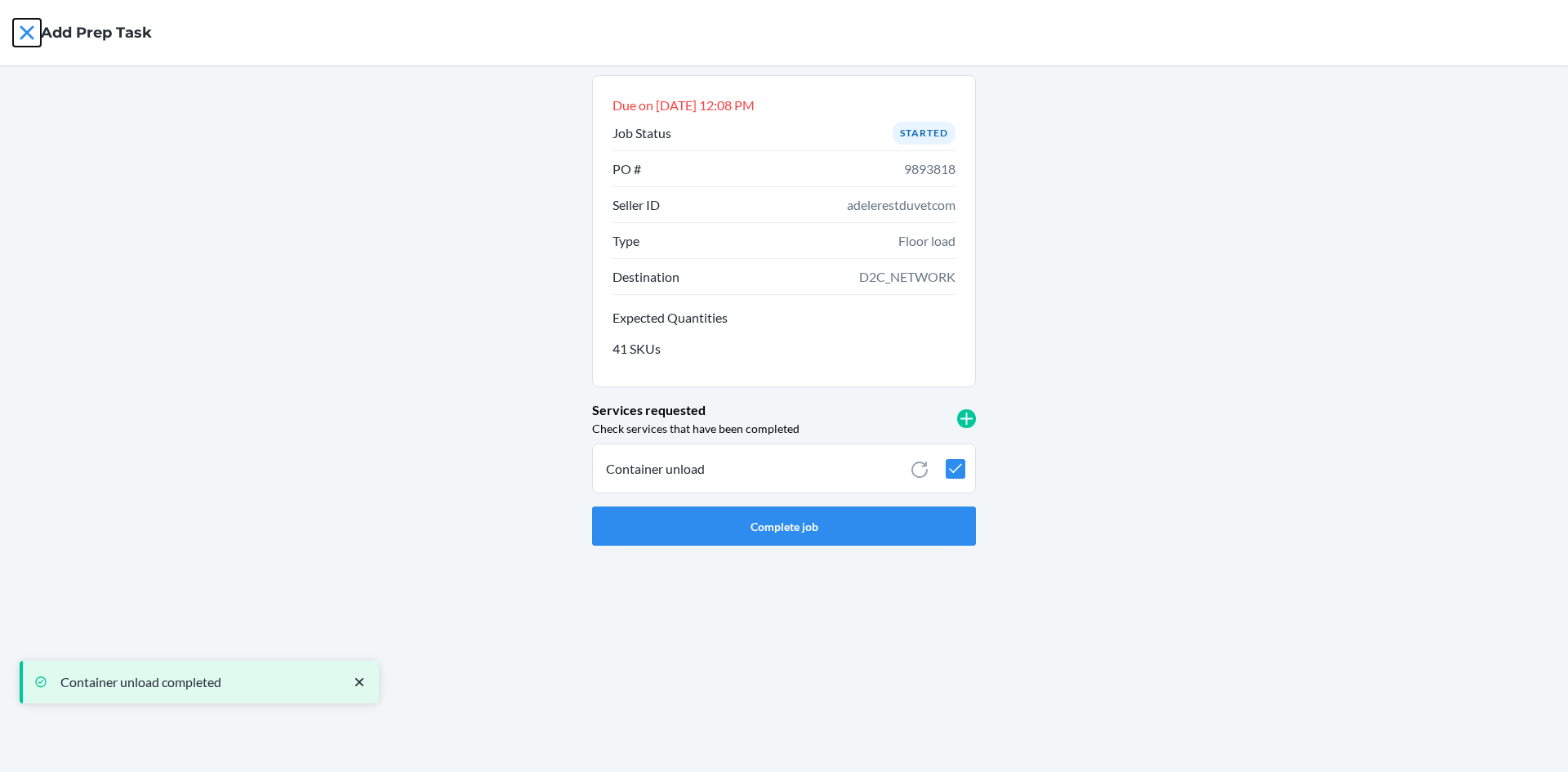
click at [21, 26] on icon at bounding box center [27, 33] width 28 height 28
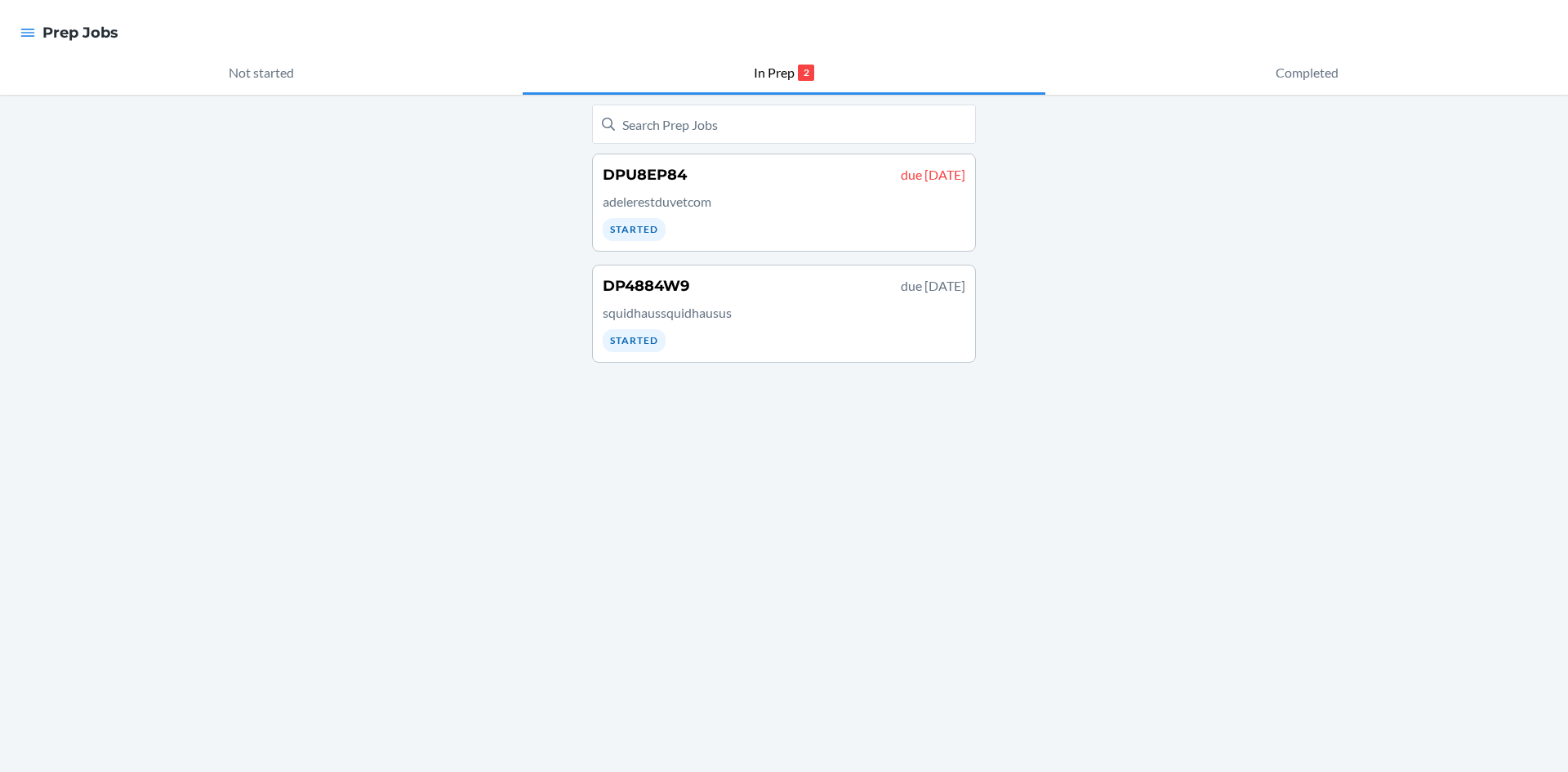
click at [793, 217] on div "DPU8EP84 due [DATE] adelerestduvetcom Started" at bounding box center [784, 203] width 363 height 77
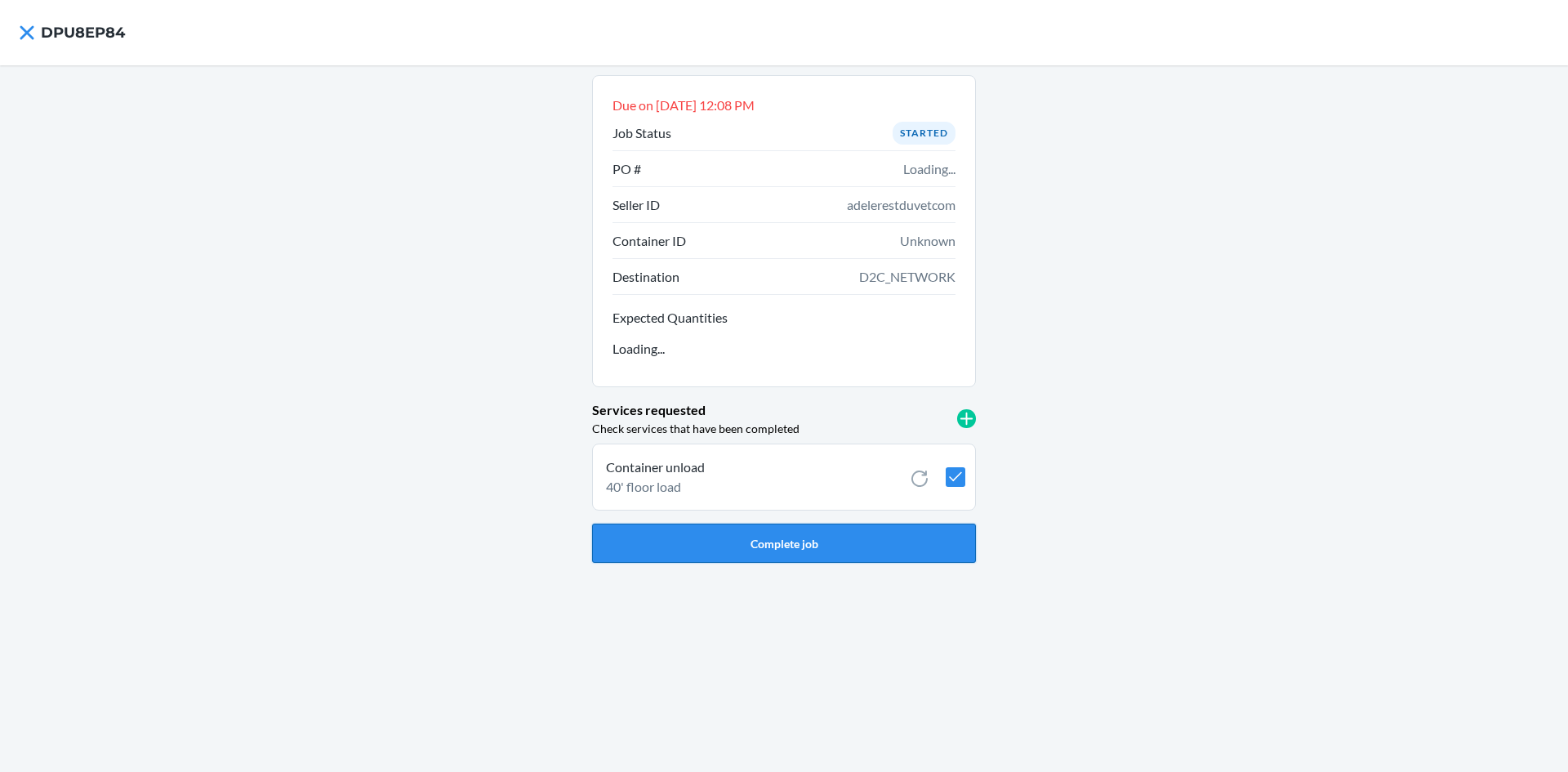
click at [825, 544] on button "Complete job" at bounding box center [784, 543] width 383 height 39
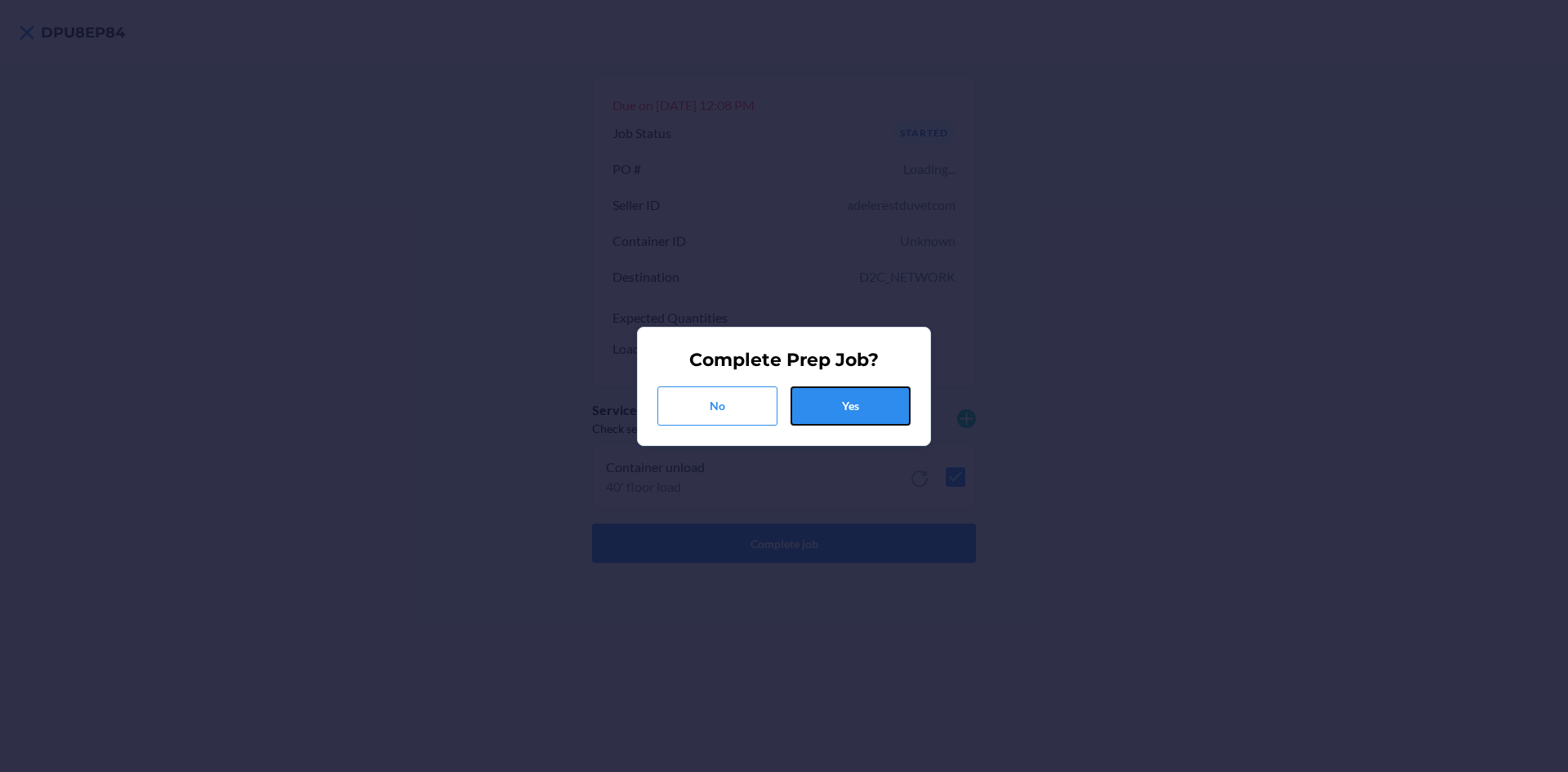
click at [814, 401] on button "Yes" at bounding box center [850, 405] width 120 height 39
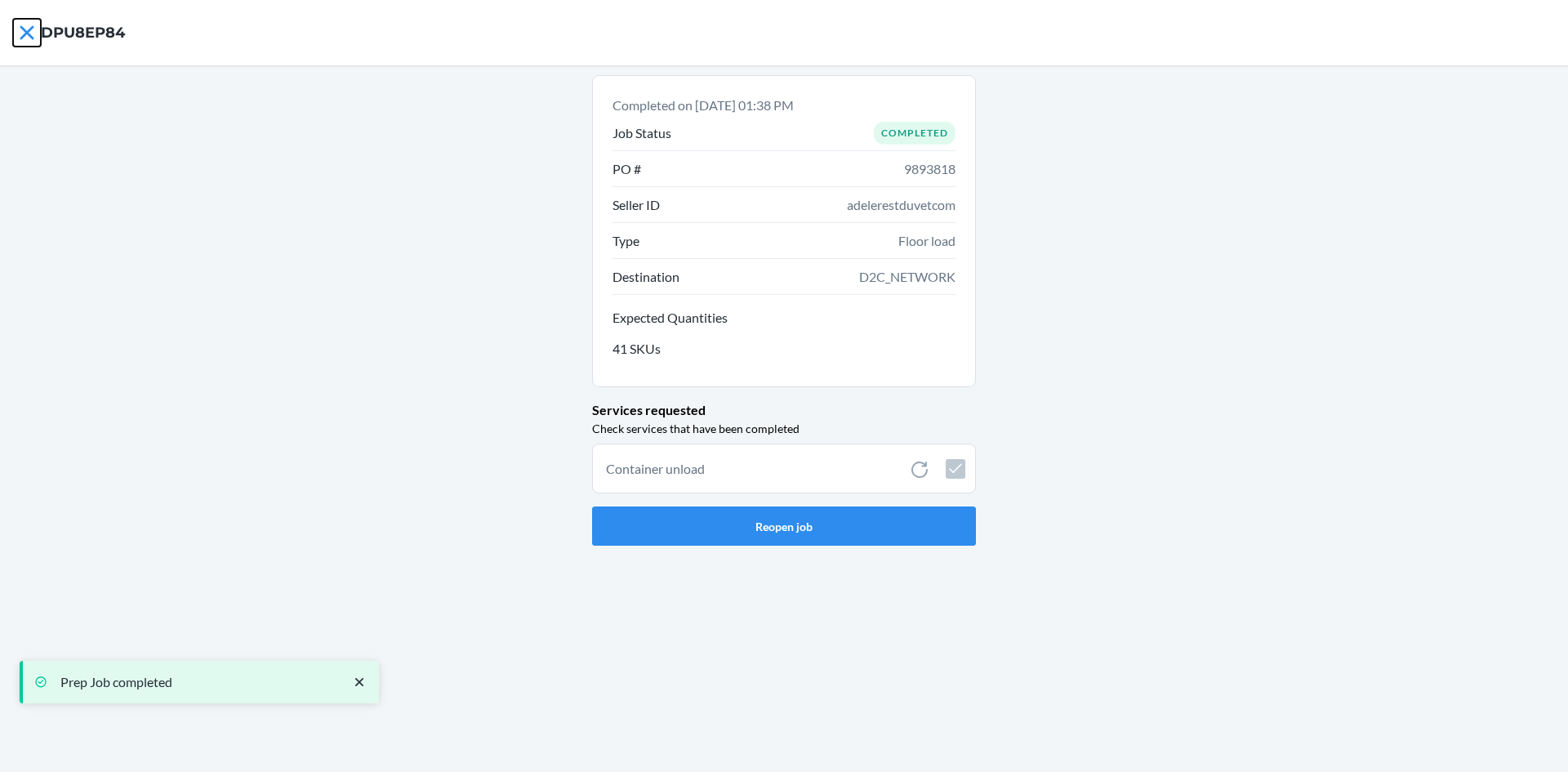
click at [20, 24] on icon at bounding box center [27, 33] width 28 height 28
